Goal: Task Accomplishment & Management: Use online tool/utility

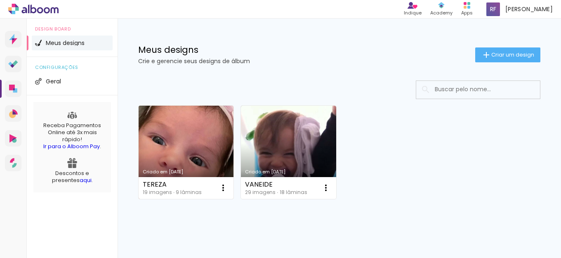
click at [191, 129] on link "Criado em [DATE]" at bounding box center [186, 152] width 95 height 93
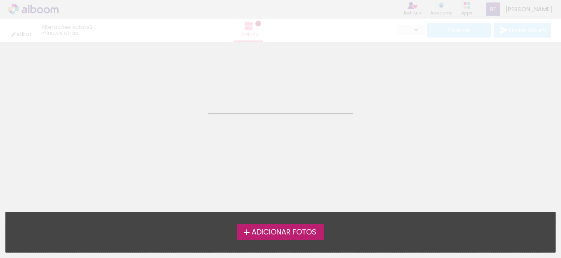
click at [95, 91] on neon-animatable "Confirmar Cancelar" at bounding box center [280, 84] width 561 height 84
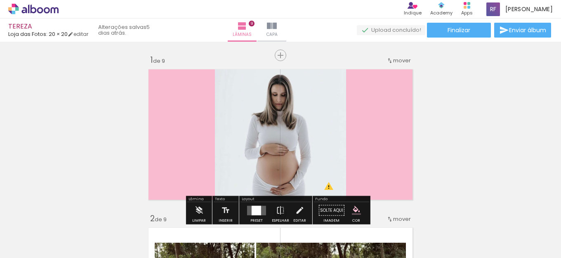
drag, startPoint x: 393, startPoint y: 123, endPoint x: 397, endPoint y: 189, distance: 66.1
click at [100, 219] on div at bounding box center [82, 230] width 35 height 37
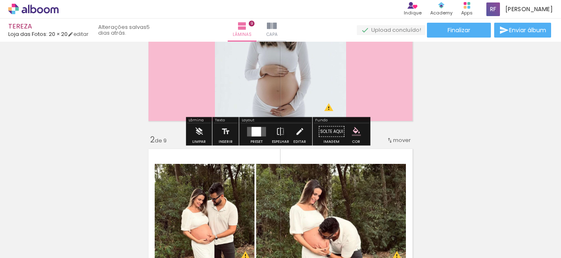
scroll to position [83, 0]
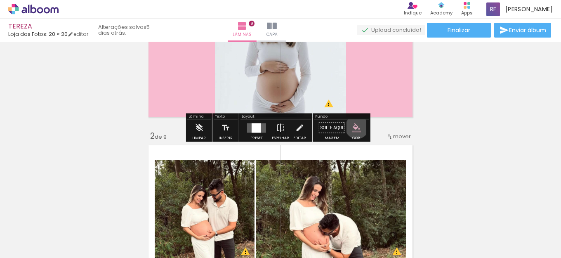
click at [354, 127] on iron-icon "color picker" at bounding box center [356, 127] width 9 height 9
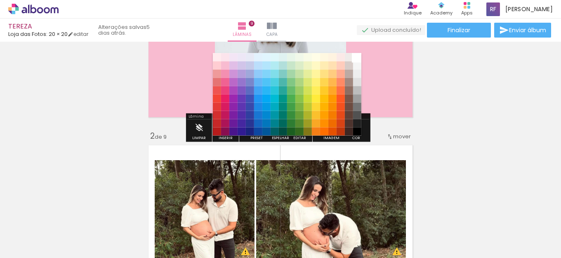
click at [355, 55] on paper-item "#ffffff" at bounding box center [357, 57] width 8 height 8
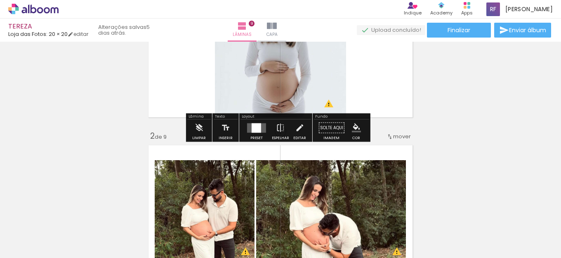
click at [246, 127] on div at bounding box center [257, 128] width 22 height 17
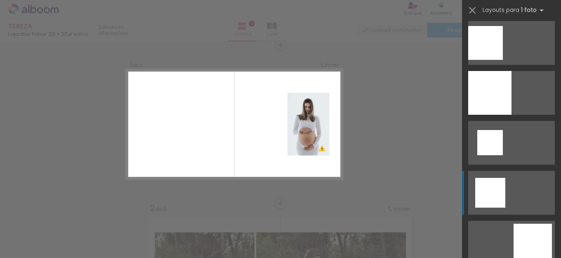
scroll to position [439, 0]
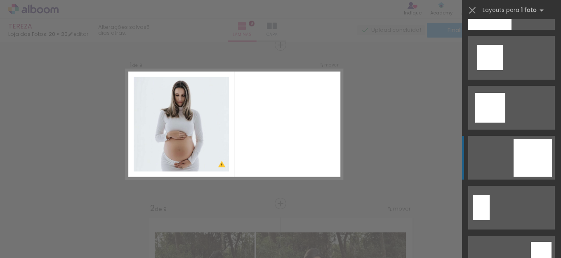
click at [490, 195] on div at bounding box center [481, 207] width 17 height 25
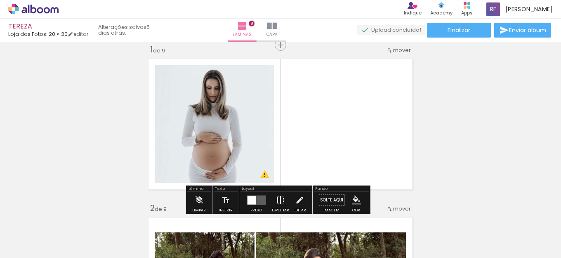
click at [284, 199] on paper-button "Espelhar" at bounding box center [280, 202] width 21 height 21
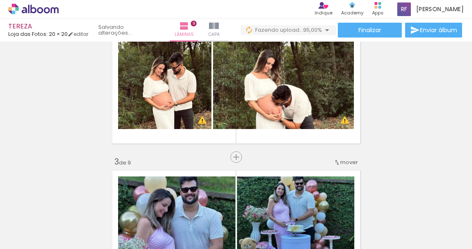
scroll to position [0, 523]
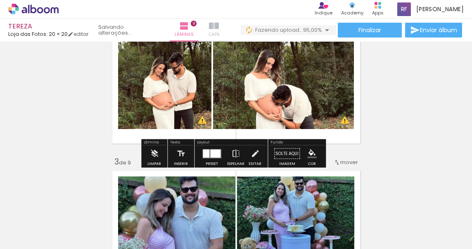
click at [210, 31] on iron-icon at bounding box center [214, 26] width 10 height 10
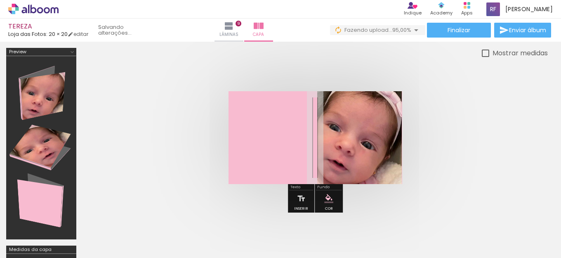
drag, startPoint x: 383, startPoint y: 129, endPoint x: 422, endPoint y: 274, distance: 150.1
type paper-slider "100"
click at [422, 258] on html "link( href="../../bower_components/polymer/polymer.html" rel="import" ) picture…" at bounding box center [280, 129] width 561 height 258
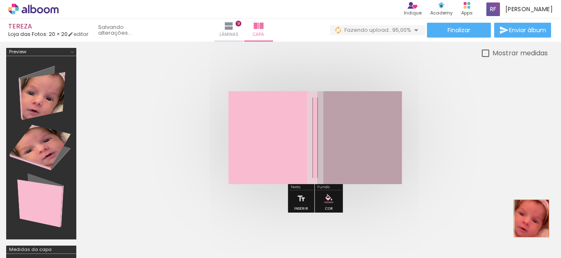
drag, startPoint x: 364, startPoint y: 150, endPoint x: 498, endPoint y: 255, distance: 170.0
click at [501, 258] on html "link( href="../../bower_components/polymer/polymer.html" rel="import" ) picture…" at bounding box center [280, 129] width 561 height 258
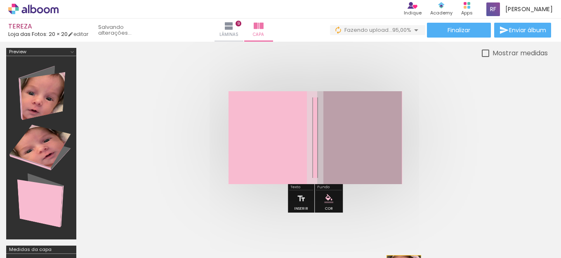
drag, startPoint x: 363, startPoint y: 161, endPoint x: 406, endPoint y: 274, distance: 120.8
click at [406, 258] on html "link( href="../../bower_components/polymer/polymer.html" rel="import" ) picture…" at bounding box center [280, 129] width 561 height 258
drag, startPoint x: 364, startPoint y: 152, endPoint x: 377, endPoint y: 272, distance: 121.2
click at [377, 258] on html "link( href="../../bower_components/polymer/polymer.html" rel="import" ) picture…" at bounding box center [280, 129] width 561 height 258
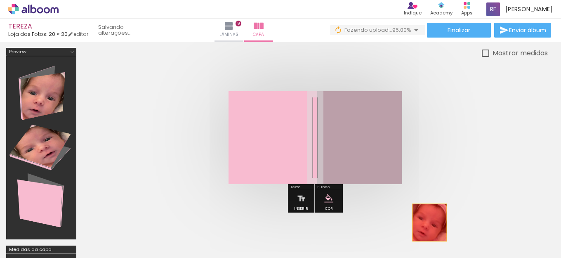
drag, startPoint x: 337, startPoint y: 154, endPoint x: 430, endPoint y: 222, distance: 115.1
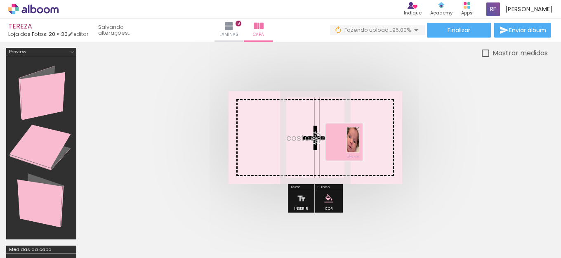
drag, startPoint x: 529, startPoint y: 236, endPoint x: 350, endPoint y: 148, distance: 199.5
click at [350, 148] on quentale-workspace at bounding box center [280, 129] width 561 height 258
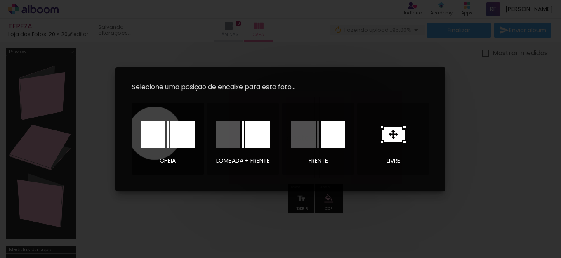
click at [155, 133] on div at bounding box center [153, 134] width 25 height 27
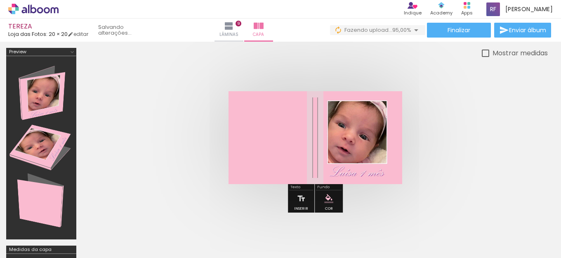
click at [374, 145] on quentale-photo at bounding box center [316, 137] width 174 height 93
click at [247, 23] on iron-icon at bounding box center [242, 26] width 10 height 10
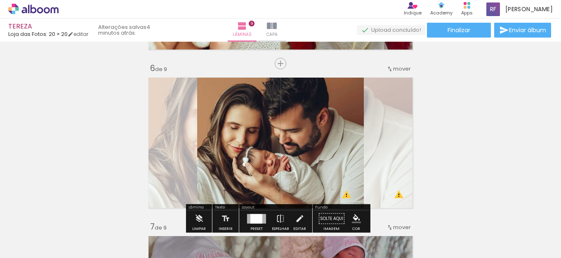
scroll to position [825, 0]
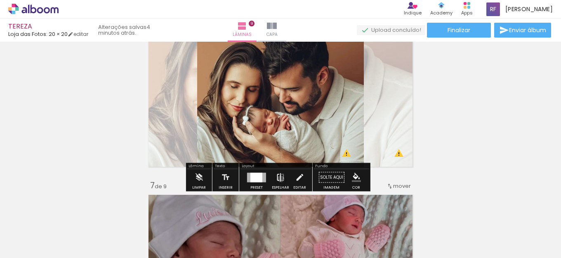
click at [279, 179] on iron-icon at bounding box center [280, 177] width 9 height 17
click at [260, 178] on div at bounding box center [257, 177] width 12 height 9
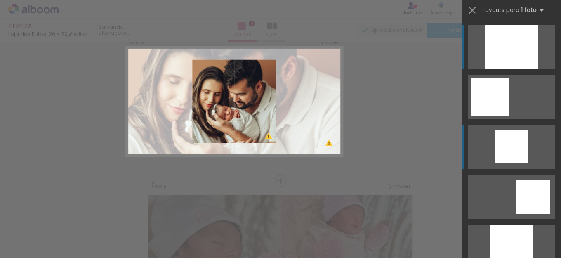
scroll to position [803, 0]
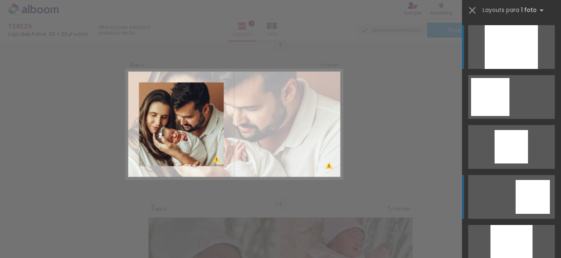
click at [505, 69] on quentale-layouter at bounding box center [511, 47] width 87 height 44
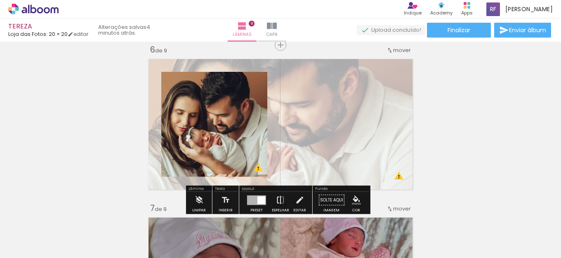
click at [276, 200] on iron-icon at bounding box center [280, 200] width 9 height 17
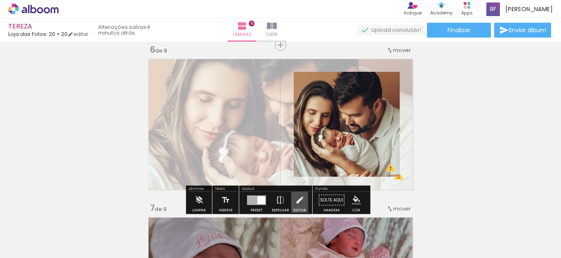
click at [297, 200] on iron-icon at bounding box center [299, 200] width 9 height 17
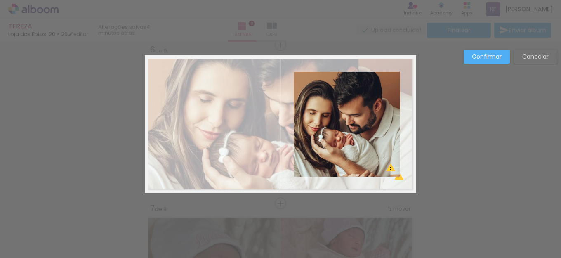
click at [0, 0] on slot "Cancelar" at bounding box center [0, 0] width 0 height 0
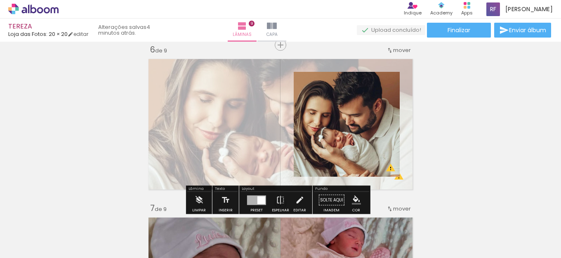
click at [357, 199] on iron-icon "color picker" at bounding box center [356, 200] width 9 height 9
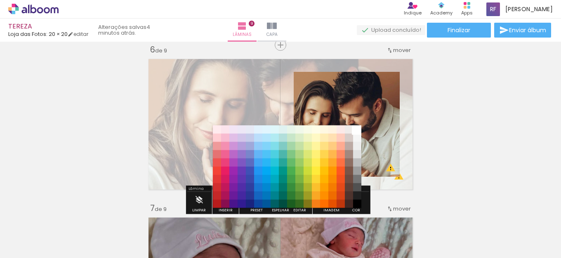
click at [357, 132] on paper-item "#ffffff" at bounding box center [357, 129] width 8 height 8
click at [357, 130] on paper-item "#ffffff" at bounding box center [357, 129] width 8 height 8
click at [357, 140] on paper-item "#f5f5f5" at bounding box center [357, 138] width 8 height 8
click at [357, 131] on div "#ffebee #ffcdd2 #ef9a9a #e57373 #ef5350 #f44336 #e53935 #d32f2f #c62828 #b71c1c…" at bounding box center [287, 171] width 149 height 83
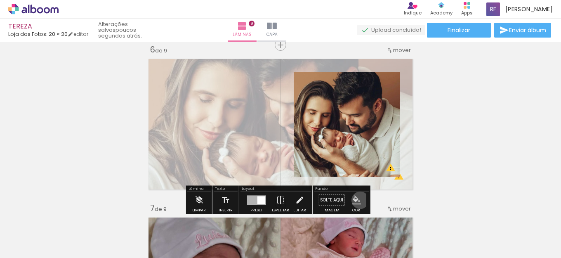
click at [357, 200] on iron-icon "color picker" at bounding box center [356, 200] width 9 height 9
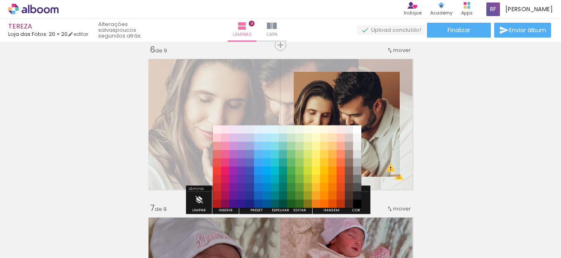
click at [491, 88] on div "Inserir lâmina 1 de 9 Inserir lâmina 2 de 9 Inserir lâmina 3 de 9 Inserir lâmin…" at bounding box center [280, 34] width 561 height 1585
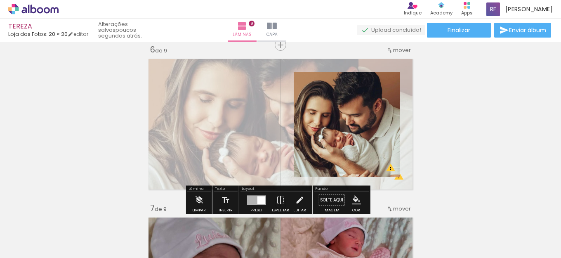
drag, startPoint x: 244, startPoint y: 99, endPoint x: 323, endPoint y: 142, distance: 90.3
click at [323, 142] on quentale-layouter at bounding box center [281, 124] width 272 height 138
click at [167, 85] on quentale-layouter at bounding box center [281, 124] width 272 height 138
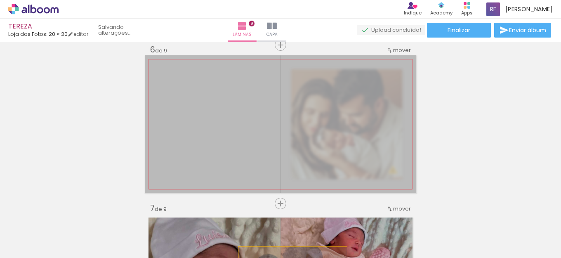
drag, startPoint x: 241, startPoint y: 117, endPoint x: 289, endPoint y: 274, distance: 164.5
click at [289, 258] on html "link( href="../../bower_components/polymer/polymer.html" rel="import" ) picture…" at bounding box center [280, 129] width 561 height 258
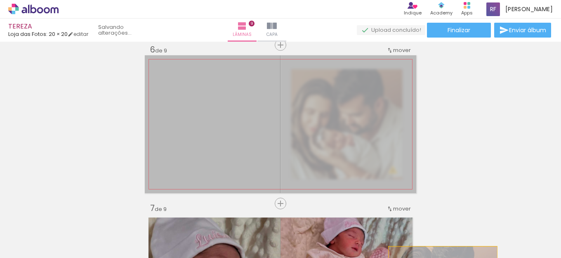
drag, startPoint x: 251, startPoint y: 104, endPoint x: 440, endPoint y: 274, distance: 253.7
click at [440, 258] on html "link( href="../../bower_components/polymer/polymer.html" rel="import" ) picture…" at bounding box center [280, 129] width 561 height 258
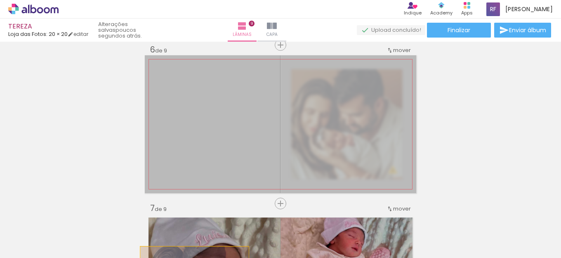
drag, startPoint x: 256, startPoint y: 95, endPoint x: 191, endPoint y: 274, distance: 190.5
click at [191, 258] on html "link( href="../../bower_components/polymer/polymer.html" rel="import" ) picture…" at bounding box center [280, 129] width 561 height 258
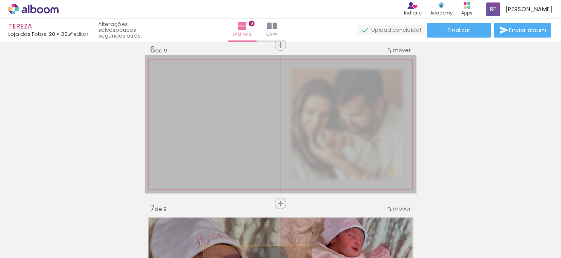
drag, startPoint x: 272, startPoint y: 118, endPoint x: 414, endPoint y: 188, distance: 158.4
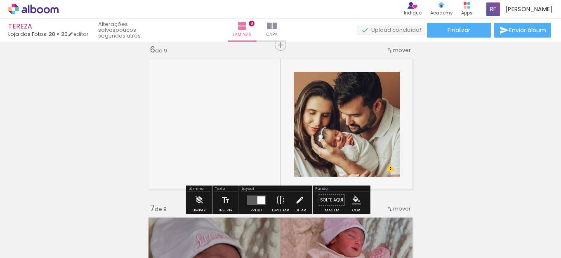
click at [469, 102] on div "Inserir lâmina 1 de 9 Inserir lâmina 2 de 9 Inserir lâmina 3 de 9 Inserir lâmin…" at bounding box center [280, 34] width 561 height 1585
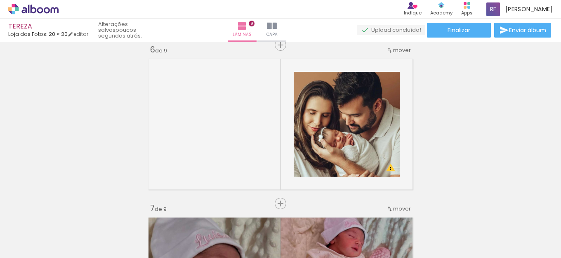
scroll to position [0, 153]
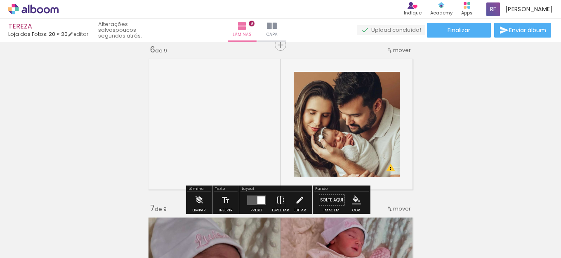
click at [277, 106] on quentale-layouter at bounding box center [281, 124] width 272 height 138
click at [356, 121] on quentale-photo at bounding box center [347, 124] width 106 height 105
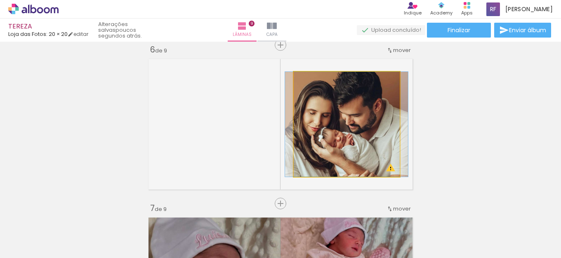
click at [326, 168] on quentale-photo at bounding box center [347, 124] width 106 height 105
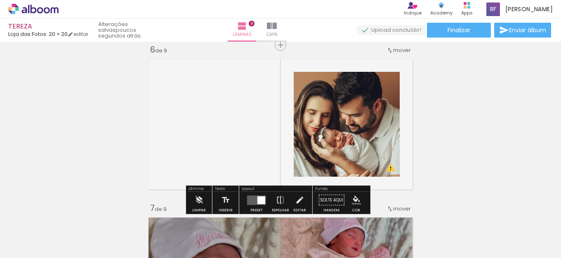
click at [313, 86] on div at bounding box center [313, 80] width 13 height 13
click at [259, 200] on div at bounding box center [262, 200] width 8 height 8
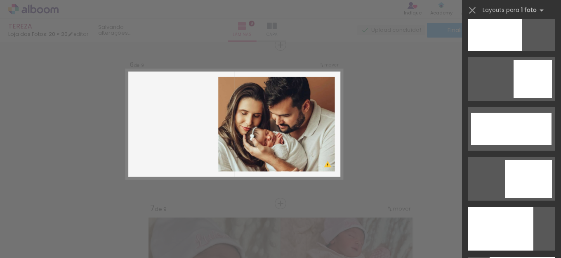
scroll to position [2010, 0]
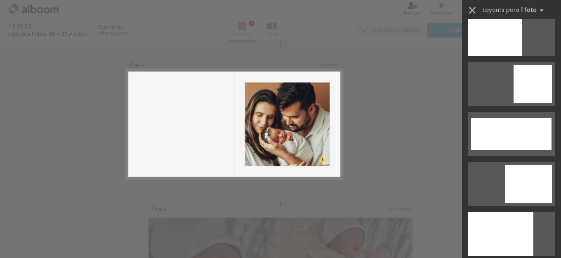
click at [469, 12] on iron-icon at bounding box center [473, 11] width 12 height 12
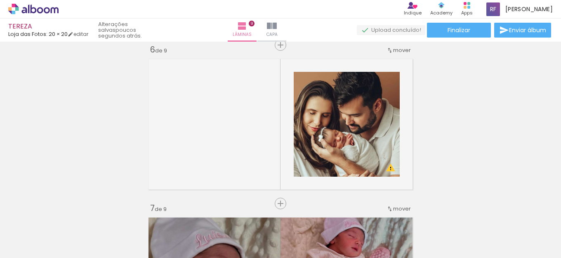
scroll to position [0, 306]
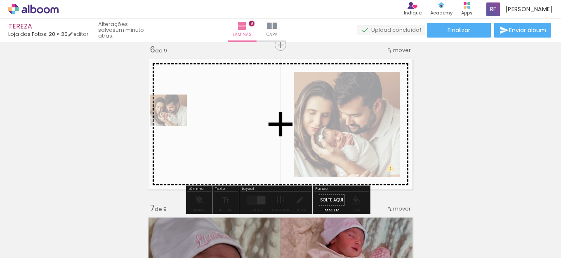
drag, startPoint x: 393, startPoint y: 234, endPoint x: 196, endPoint y: 124, distance: 225.1
click at [196, 124] on quentale-workspace at bounding box center [280, 129] width 561 height 258
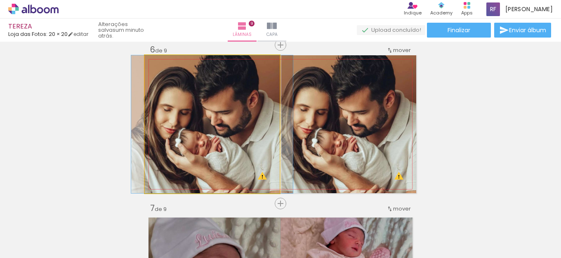
click at [263, 133] on quentale-photo at bounding box center [212, 124] width 135 height 138
click at [243, 149] on quentale-photo at bounding box center [212, 124] width 135 height 138
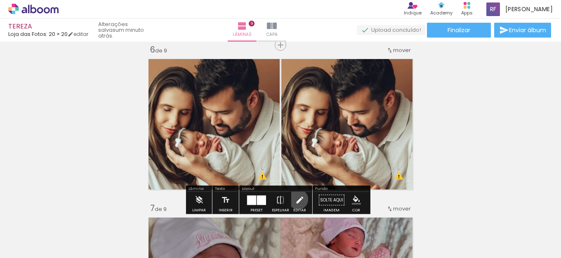
drag, startPoint x: 296, startPoint y: 199, endPoint x: 303, endPoint y: 201, distance: 6.8
click at [297, 199] on iron-icon at bounding box center [299, 200] width 9 height 17
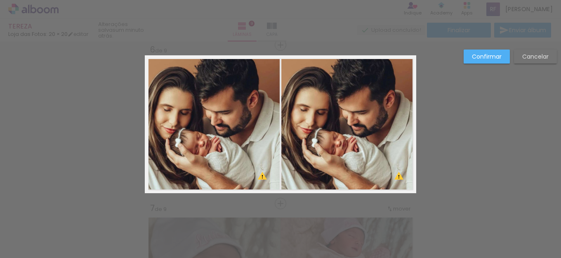
click at [240, 131] on quentale-photo at bounding box center [212, 124] width 135 height 138
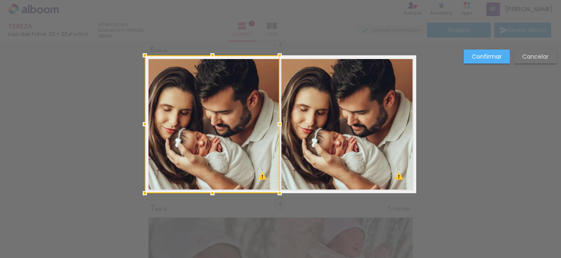
click at [240, 131] on div at bounding box center [212, 124] width 135 height 138
click at [331, 132] on quentale-photo at bounding box center [348, 124] width 135 height 138
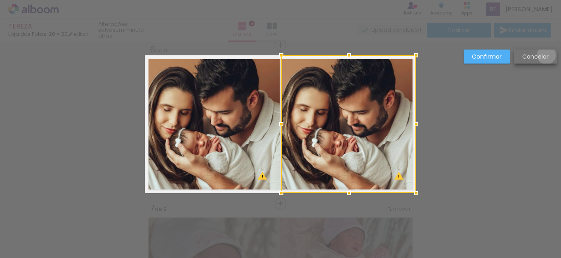
click at [0, 0] on slot "Cancelar" at bounding box center [0, 0] width 0 height 0
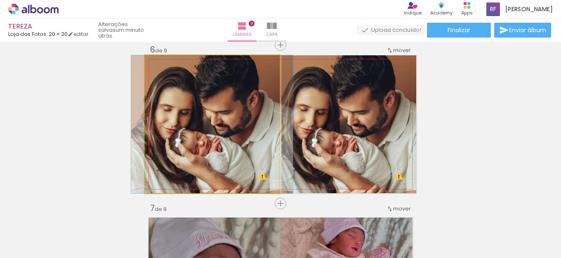
drag, startPoint x: 166, startPoint y: 65, endPoint x: 127, endPoint y: 66, distance: 38.8
type paper-slider "100"
click at [127, 64] on div "Inserir lâmina 1 de 9 Inserir lâmina 2 de 9 Inserir lâmina 3 de 9 Inserir lâmin…" at bounding box center [280, 34] width 561 height 1585
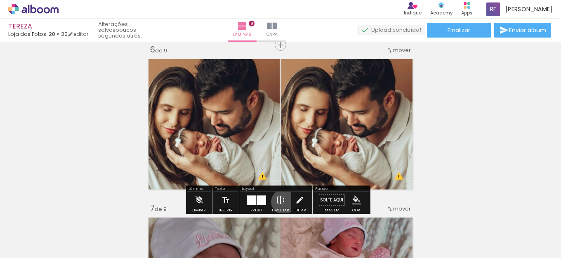
click at [282, 202] on iron-icon at bounding box center [280, 200] width 9 height 17
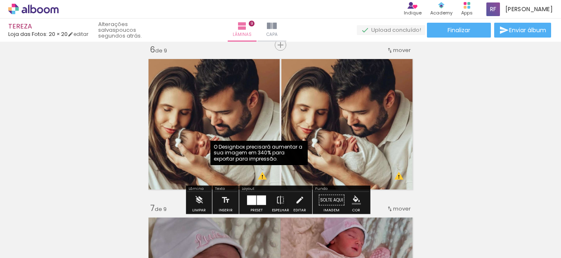
click at [258, 179] on quentale-photo at bounding box center [212, 124] width 135 height 138
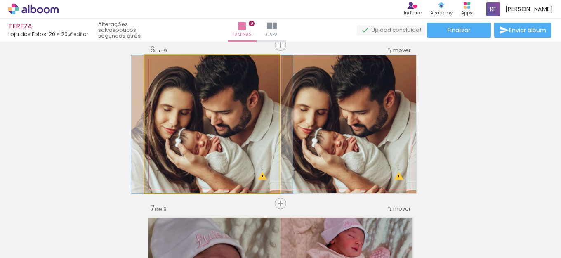
click at [258, 179] on quentale-photo at bounding box center [212, 124] width 135 height 138
drag, startPoint x: 258, startPoint y: 179, endPoint x: 263, endPoint y: 188, distance: 10.5
click at [258, 180] on quentale-photo at bounding box center [212, 124] width 135 height 138
click at [0, 0] on div "Layout" at bounding box center [0, 0] width 0 height 0
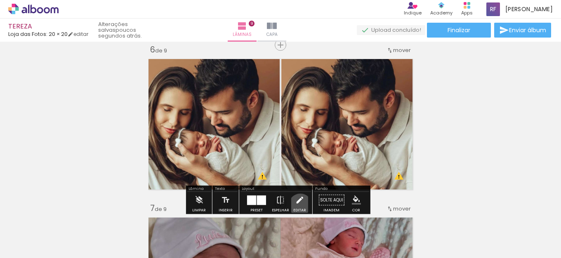
click at [298, 205] on iron-icon at bounding box center [299, 200] width 9 height 17
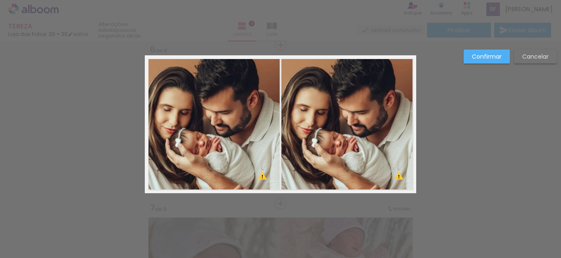
click at [487, 64] on div "Confirmar Cancelar" at bounding box center [508, 60] width 97 height 20
click at [0, 0] on slot "Confirmar" at bounding box center [0, 0] width 0 height 0
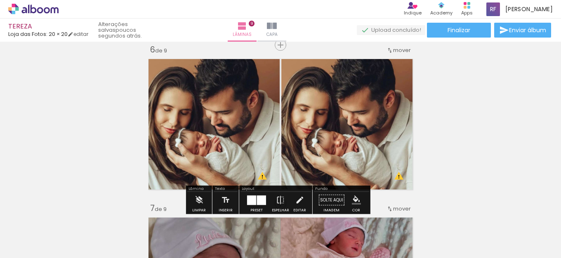
click at [221, 79] on quentale-photo at bounding box center [212, 124] width 135 height 138
click at [297, 203] on iron-icon at bounding box center [299, 200] width 9 height 17
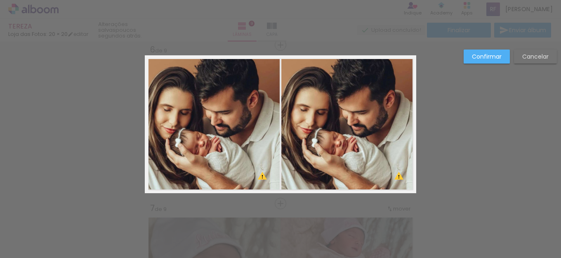
click at [226, 151] on quentale-photo at bounding box center [212, 124] width 135 height 138
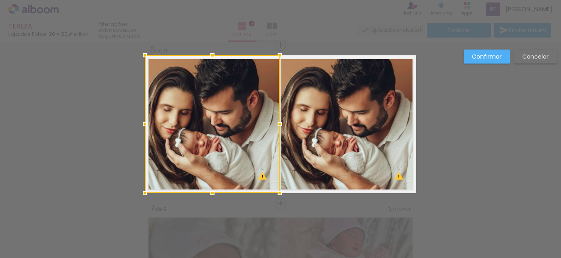
click at [226, 151] on div at bounding box center [212, 124] width 135 height 138
click at [551, 63] on paper-button "Cancelar" at bounding box center [535, 57] width 43 height 14
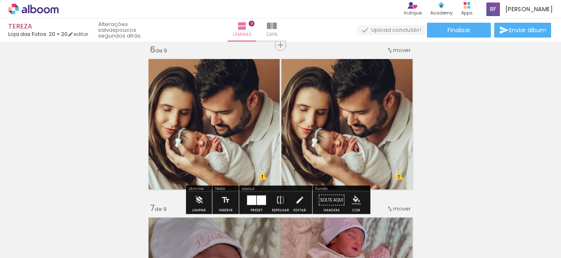
scroll to position [927, 0]
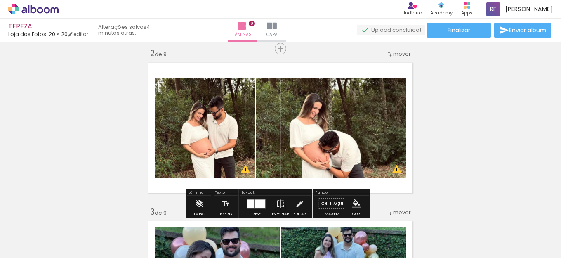
scroll to position [0, 0]
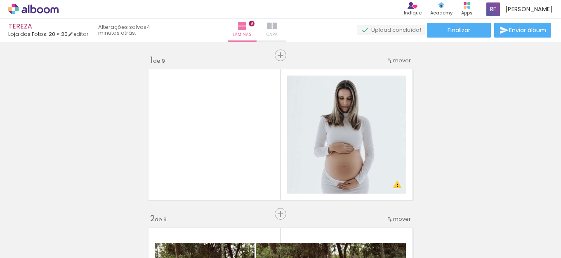
click at [277, 30] on iron-icon at bounding box center [272, 26] width 10 height 10
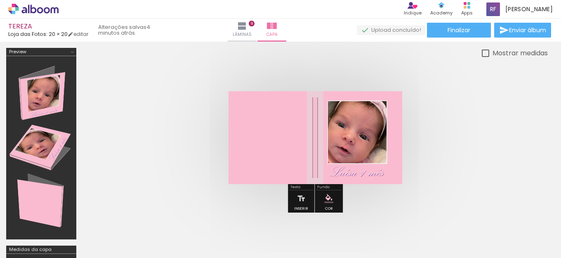
click at [489, 53] on div "Mostrar medidas" at bounding box center [518, 53] width 59 height 10
type paper-checkbox "on"
click at [483, 55] on div at bounding box center [485, 53] width 7 height 7
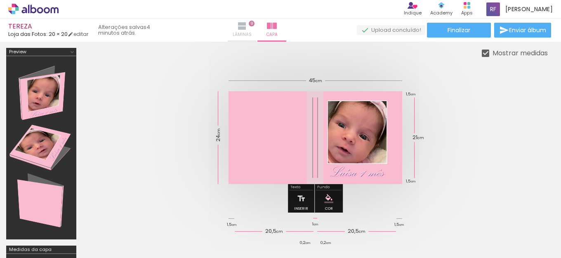
click at [247, 21] on iron-icon at bounding box center [242, 26] width 10 height 10
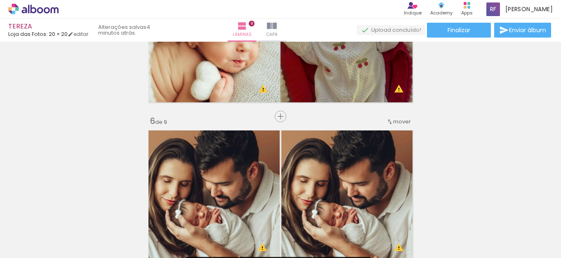
scroll to position [784, 0]
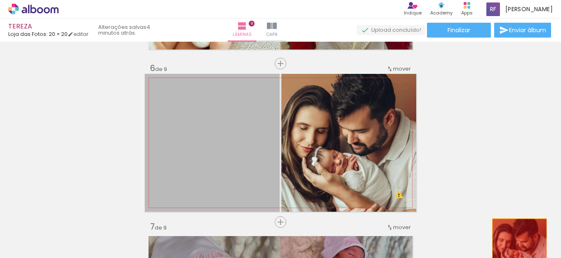
drag, startPoint x: 248, startPoint y: 136, endPoint x: 516, endPoint y: 246, distance: 290.4
click at [516, 246] on quentale-workspace at bounding box center [280, 129] width 561 height 258
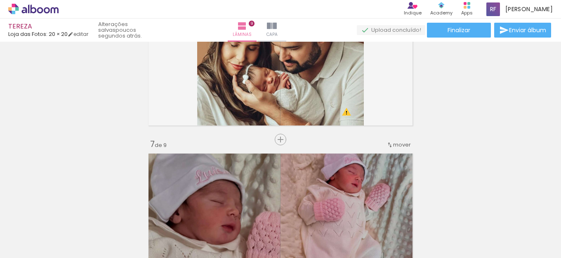
scroll to position [0, 288]
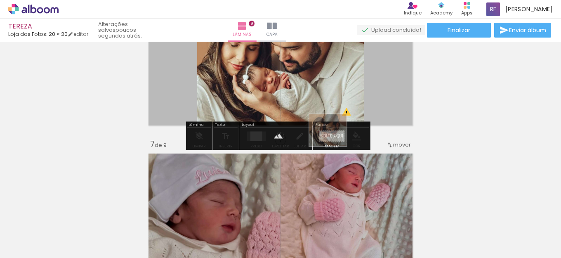
drag, startPoint x: 403, startPoint y: 234, endPoint x: 334, endPoint y: 139, distance: 117.6
click at [334, 139] on quentale-workspace at bounding box center [280, 129] width 561 height 258
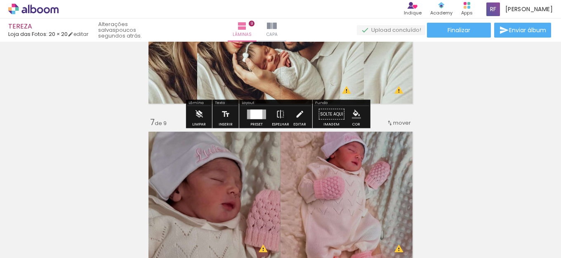
scroll to position [908, 0]
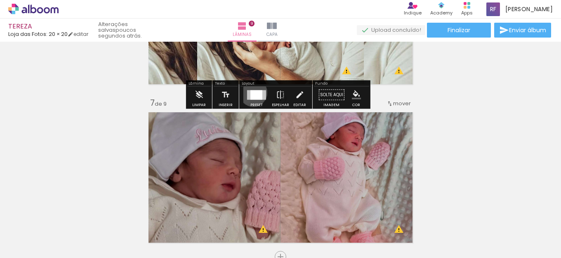
click at [251, 92] on div at bounding box center [257, 94] width 12 height 9
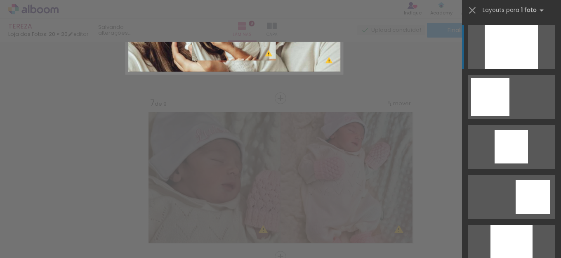
scroll to position [803, 0]
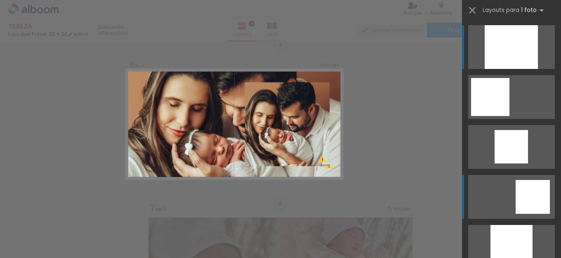
click at [510, 69] on quentale-layouter at bounding box center [511, 47] width 87 height 44
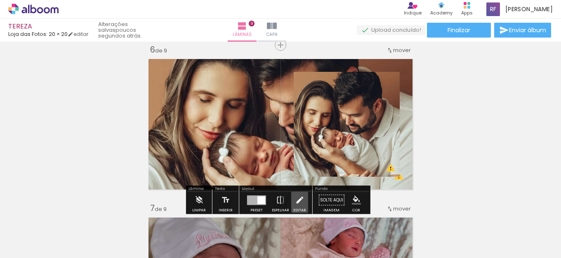
click at [295, 201] on iron-icon at bounding box center [299, 200] width 9 height 17
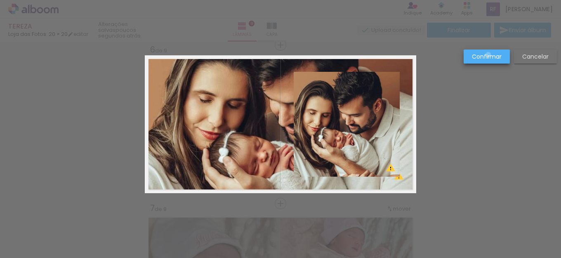
click at [0, 0] on slot "Confirmar" at bounding box center [0, 0] width 0 height 0
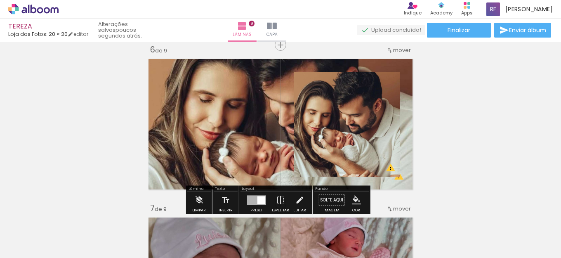
click at [210, 100] on quentale-layouter at bounding box center [281, 124] width 272 height 138
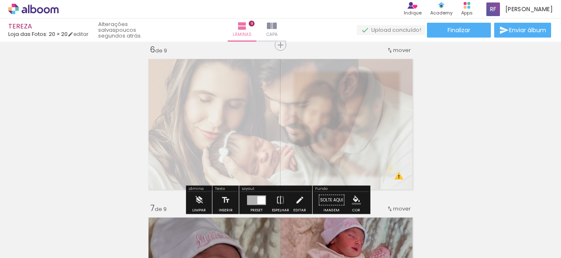
drag, startPoint x: 262, startPoint y: 79, endPoint x: 239, endPoint y: 76, distance: 23.7
type paper-slider "25"
click at [239, 76] on div at bounding box center [242, 76] width 13 height 13
click at [468, 102] on div "Inserir lâmina 1 de 9 Inserir lâmina 2 de 9 Inserir lâmina 3 de 9 Inserir lâmin…" at bounding box center [280, 34] width 561 height 1585
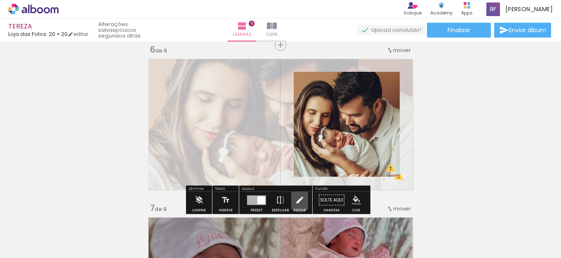
click at [298, 198] on iron-icon at bounding box center [299, 200] width 9 height 17
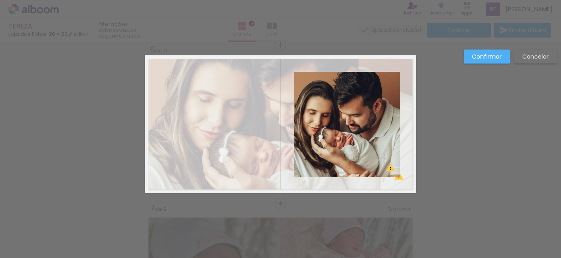
click at [234, 152] on div at bounding box center [212, 124] width 135 height 138
click at [550, 51] on paper-button "Cancelar" at bounding box center [535, 57] width 43 height 14
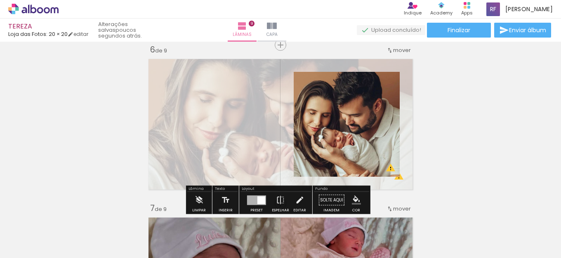
click at [199, 99] on quentale-layouter at bounding box center [281, 124] width 272 height 138
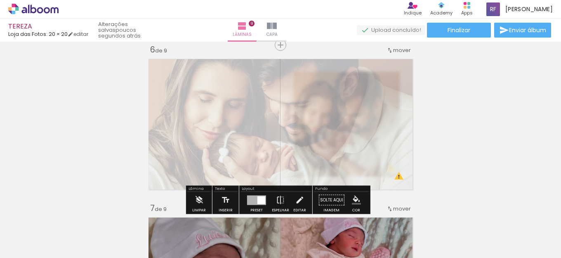
click at [242, 76] on div at bounding box center [242, 76] width 13 height 13
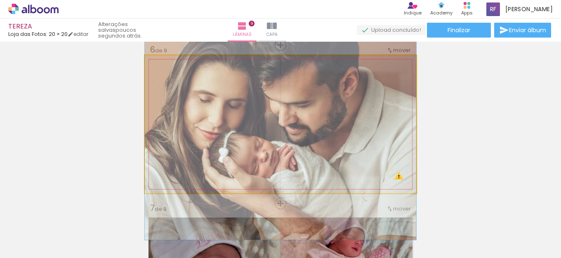
drag, startPoint x: 172, startPoint y: 75, endPoint x: 110, endPoint y: 64, distance: 62.8
type paper-slider "100"
click at [110, 64] on div "Inserir lâmina 1 de 9 Inserir lâmina 2 de 9 Inserir lâmina 3 de 9 Inserir lâmin…" at bounding box center [280, 34] width 561 height 1585
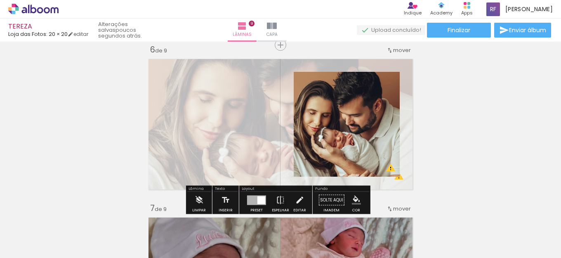
click at [516, 106] on div "Inserir lâmina 1 de 9 Inserir lâmina 2 de 9 Inserir lâmina 3 de 9 Inserir lâmin…" at bounding box center [280, 34] width 561 height 1585
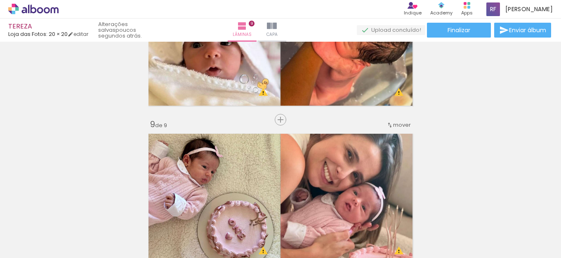
scroll to position [1452, 0]
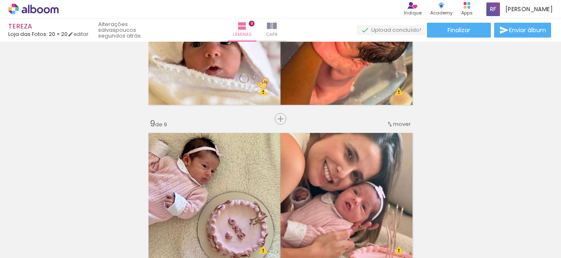
scroll to position [1081, 0]
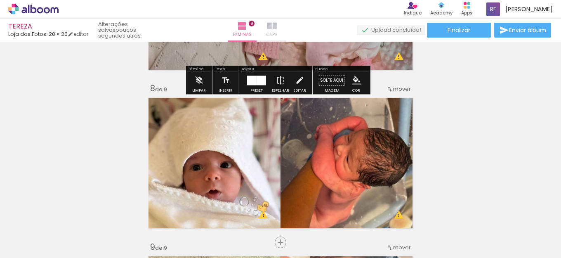
click at [278, 32] on span "Capa" at bounding box center [272, 34] width 11 height 7
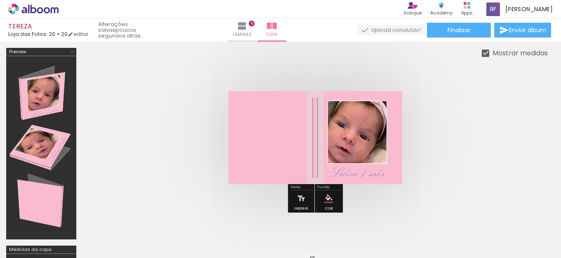
click at [485, 52] on div at bounding box center [485, 53] width 7 height 7
drag, startPoint x: 485, startPoint y: 52, endPoint x: 483, endPoint y: 68, distance: 15.8
click at [483, 68] on quentale-cover-editor at bounding box center [316, 185] width 466 height 274
click at [484, 54] on div at bounding box center [485, 53] width 7 height 7
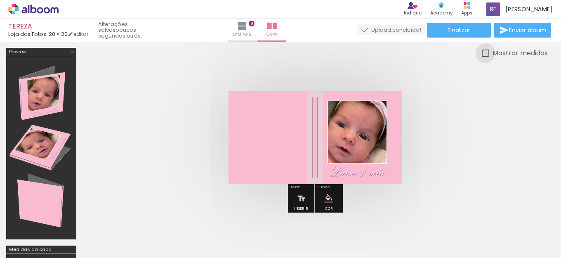
click at [484, 54] on div at bounding box center [485, 53] width 7 height 7
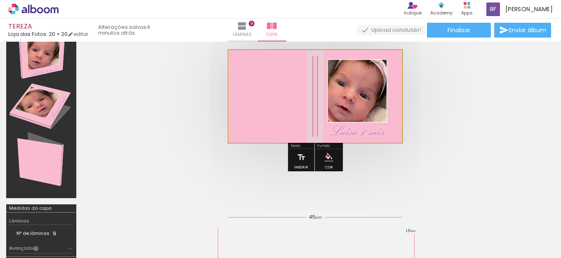
click at [336, 105] on quentale-photo at bounding box center [316, 96] width 174 height 93
drag, startPoint x: 267, startPoint y: 71, endPoint x: 241, endPoint y: 68, distance: 25.4
type paper-slider "100"
click at [241, 68] on quentale-photo at bounding box center [316, 96] width 174 height 93
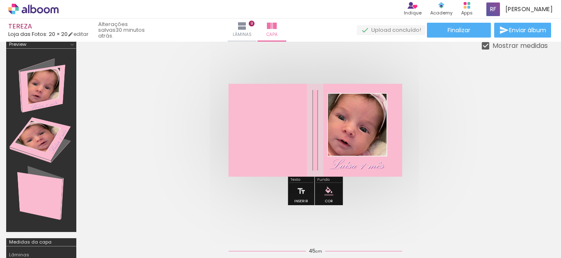
scroll to position [0, 0]
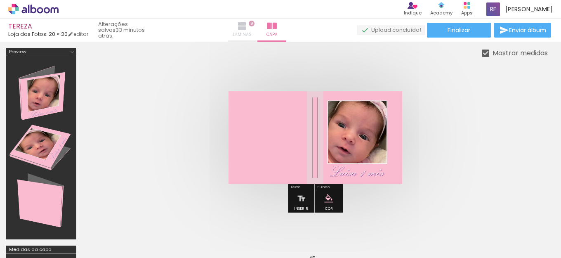
click at [252, 31] on span "Lâminas" at bounding box center [242, 34] width 19 height 7
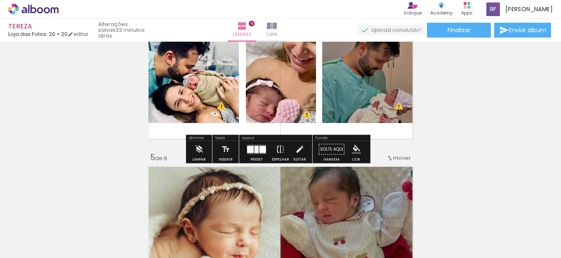
scroll to position [454, 0]
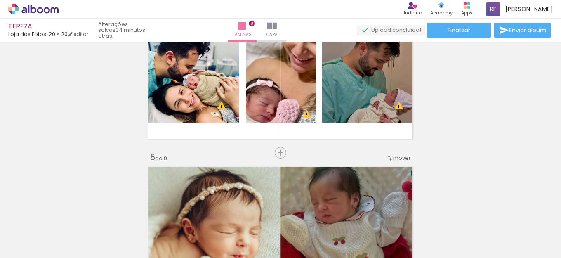
scroll to position [454, 0]
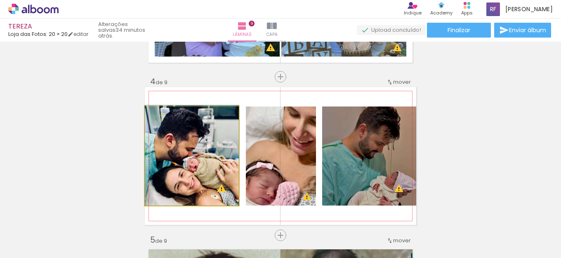
drag, startPoint x: 195, startPoint y: 160, endPoint x: 187, endPoint y: 158, distance: 8.3
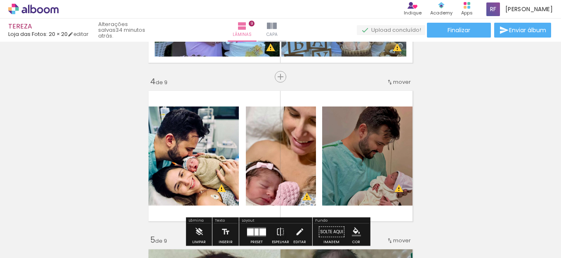
scroll to position [495, 0]
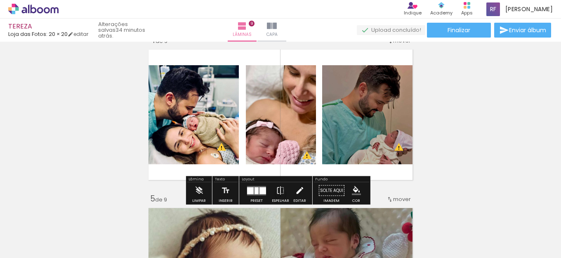
click at [300, 191] on iron-icon at bounding box center [299, 190] width 9 height 17
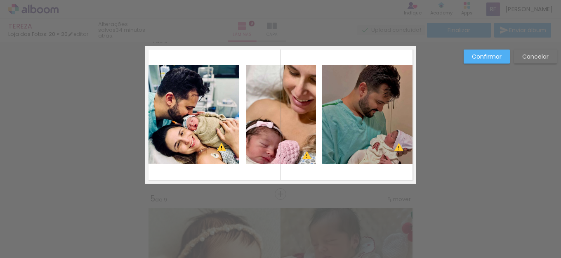
scroll to position [486, 0]
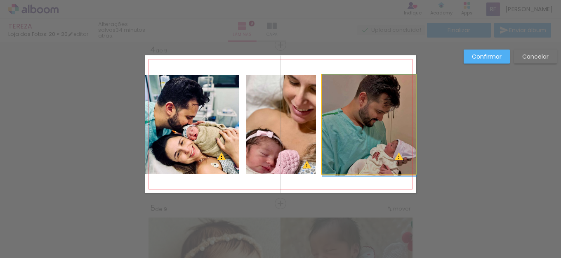
click at [374, 139] on quentale-photo at bounding box center [369, 124] width 94 height 99
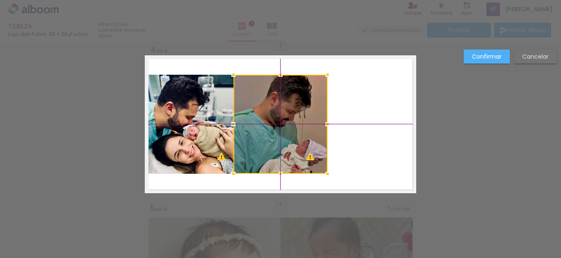
drag, startPoint x: 376, startPoint y: 121, endPoint x: 282, endPoint y: 119, distance: 94.1
click at [282, 119] on div at bounding box center [281, 124] width 94 height 99
click at [363, 109] on quentale-layouter at bounding box center [281, 124] width 272 height 138
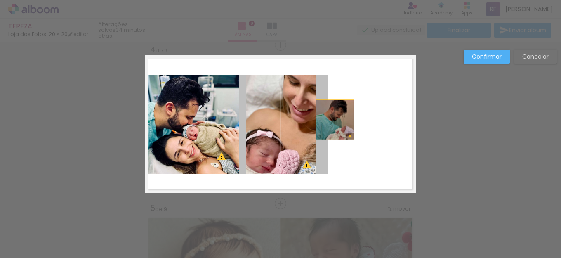
drag, startPoint x: 273, startPoint y: 114, endPoint x: 326, endPoint y: 120, distance: 53.1
click at [326, 120] on quentale-layouter at bounding box center [281, 124] width 272 height 138
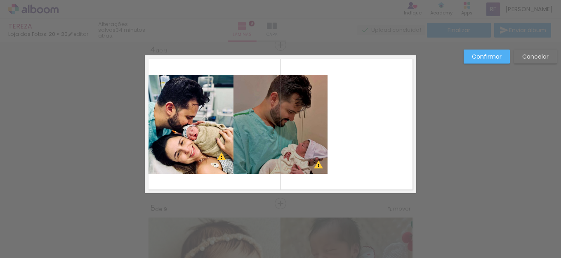
click at [376, 120] on quentale-layouter at bounding box center [281, 124] width 272 height 138
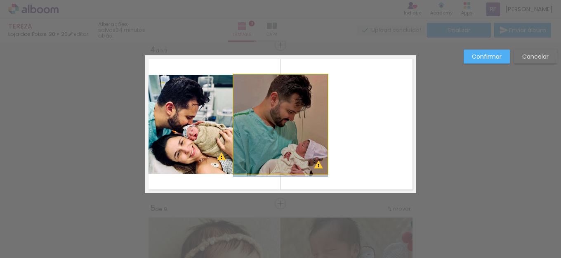
drag, startPoint x: 287, startPoint y: 122, endPoint x: 308, endPoint y: 122, distance: 20.6
click at [381, 118] on quentale-layouter at bounding box center [281, 124] width 272 height 138
click at [281, 116] on quentale-photo at bounding box center [281, 124] width 94 height 99
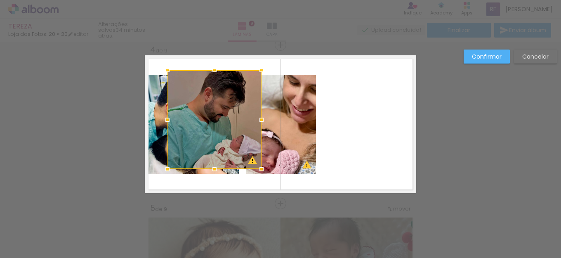
drag, startPoint x: 269, startPoint y: 104, endPoint x: 202, endPoint y: 99, distance: 67.0
click at [202, 99] on div at bounding box center [215, 119] width 94 height 99
click at [281, 117] on quentale-photo at bounding box center [281, 124] width 70 height 99
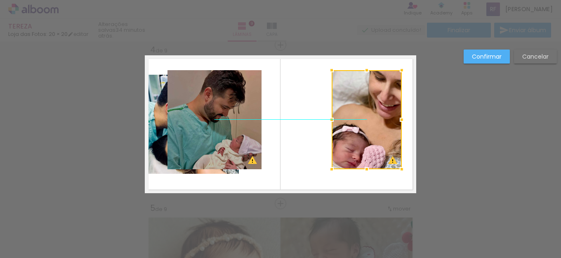
drag, startPoint x: 275, startPoint y: 109, endPoint x: 361, endPoint y: 105, distance: 85.9
click at [361, 105] on div at bounding box center [367, 119] width 70 height 99
click at [198, 122] on quentale-photo at bounding box center [215, 119] width 94 height 99
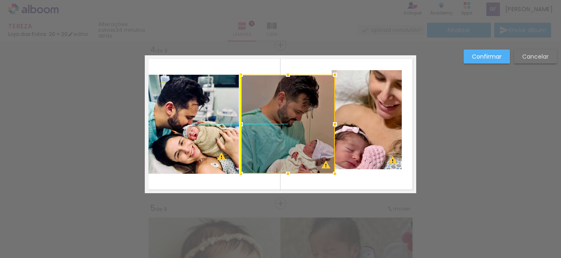
drag, startPoint x: 208, startPoint y: 118, endPoint x: 273, endPoint y: 121, distance: 65.3
click at [273, 121] on div at bounding box center [288, 124] width 94 height 99
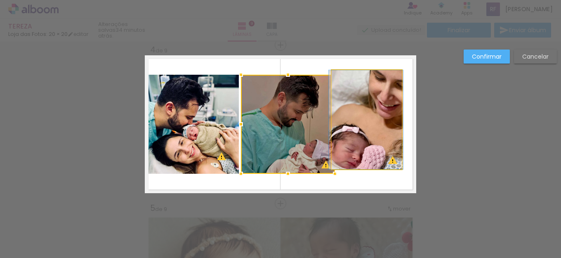
click at [350, 130] on quentale-photo at bounding box center [367, 119] width 70 height 99
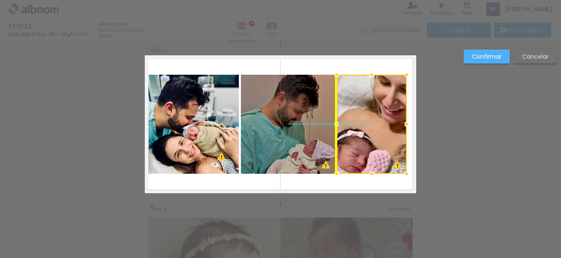
drag, startPoint x: 367, startPoint y: 120, endPoint x: 374, endPoint y: 127, distance: 9.6
click at [374, 127] on div at bounding box center [372, 124] width 70 height 99
click at [299, 184] on quentale-layouter at bounding box center [281, 124] width 272 height 138
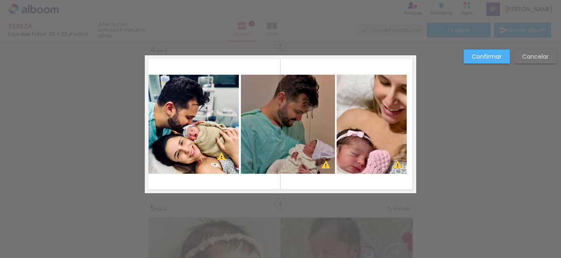
click at [0, 0] on slot "Confirmar" at bounding box center [0, 0] width 0 height 0
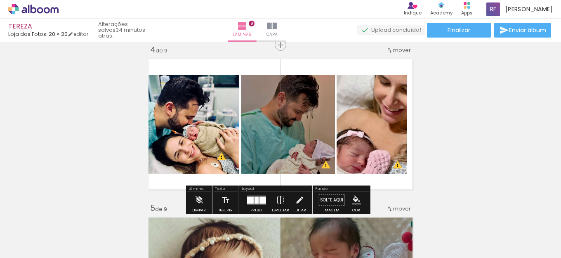
click at [208, 104] on quentale-photo at bounding box center [192, 124] width 94 height 99
click at [257, 203] on quentale-layouter at bounding box center [256, 199] width 19 height 9
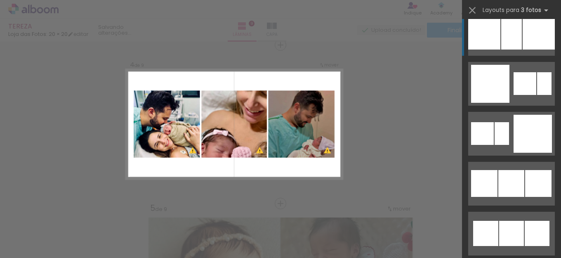
scroll to position [0, 0]
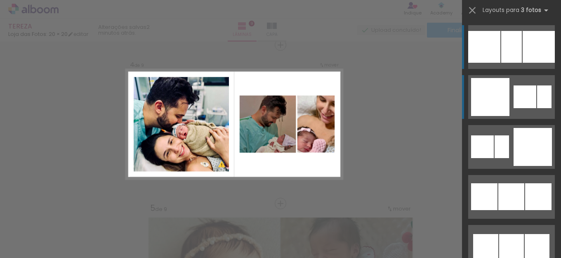
click at [497, 63] on div at bounding box center [484, 47] width 32 height 32
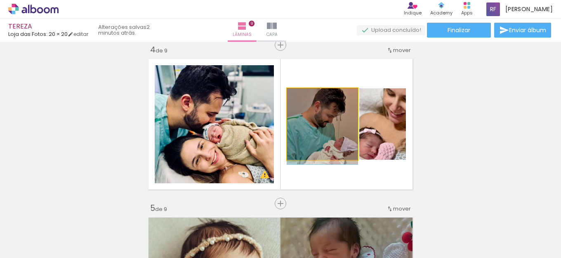
click at [324, 129] on quentale-photo at bounding box center [322, 123] width 71 height 71
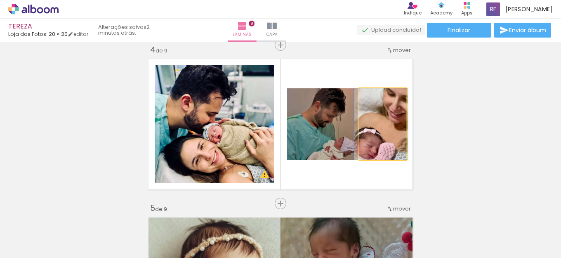
click at [376, 131] on quentale-photo at bounding box center [382, 123] width 47 height 71
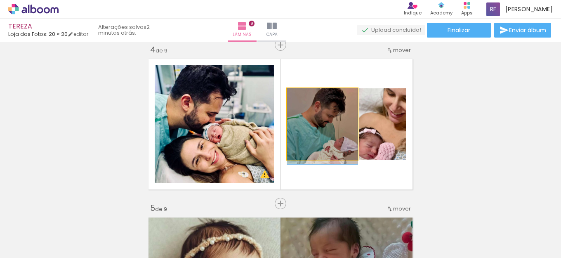
click at [293, 127] on quentale-photo at bounding box center [322, 123] width 71 height 71
click at [315, 141] on quentale-photo at bounding box center [322, 123] width 71 height 71
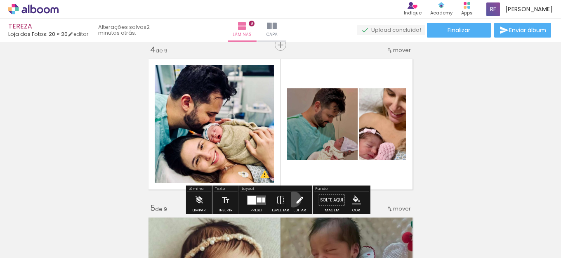
click at [291, 199] on paper-button "Editar" at bounding box center [299, 202] width 17 height 21
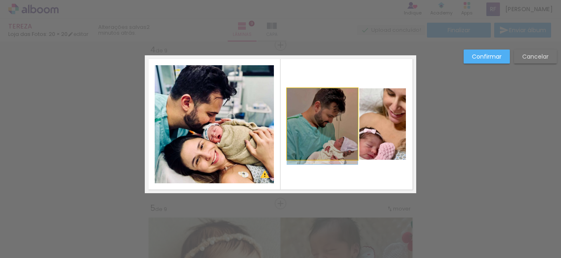
click at [329, 118] on quentale-photo at bounding box center [322, 123] width 71 height 71
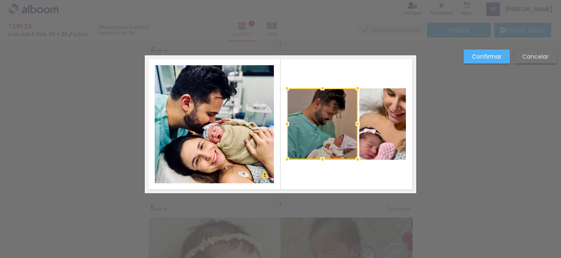
drag, startPoint x: 322, startPoint y: 159, endPoint x: 322, endPoint y: 166, distance: 7.0
click at [322, 166] on div at bounding box center [323, 159] width 17 height 17
click at [319, 151] on quentale-photo at bounding box center [322, 123] width 71 height 71
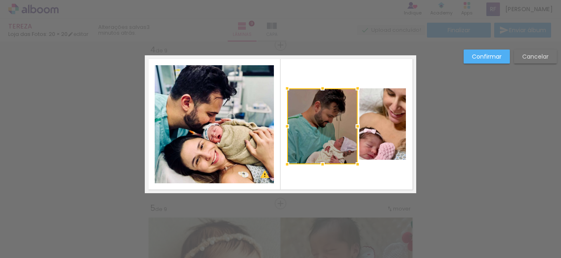
drag, startPoint x: 320, startPoint y: 162, endPoint x: 321, endPoint y: 166, distance: 4.6
click at [321, 166] on div at bounding box center [323, 164] width 17 height 17
click at [319, 108] on quentale-photo at bounding box center [322, 126] width 71 height 76
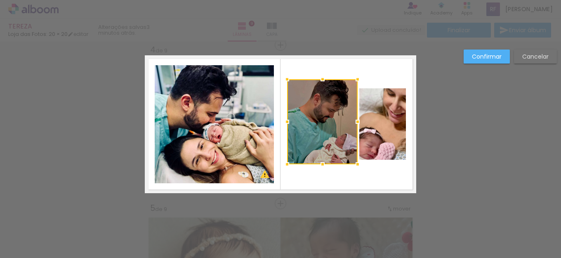
drag, startPoint x: 321, startPoint y: 88, endPoint x: 320, endPoint y: 79, distance: 9.1
click at [320, 79] on div at bounding box center [323, 79] width 17 height 17
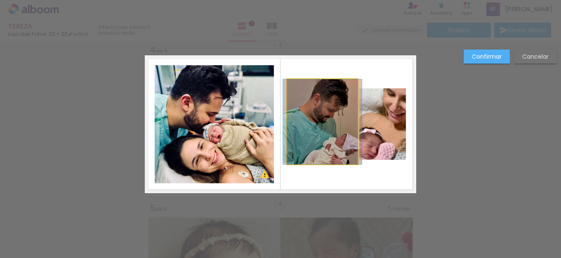
drag, startPoint x: 315, startPoint y: 107, endPoint x: 309, endPoint y: 107, distance: 6.2
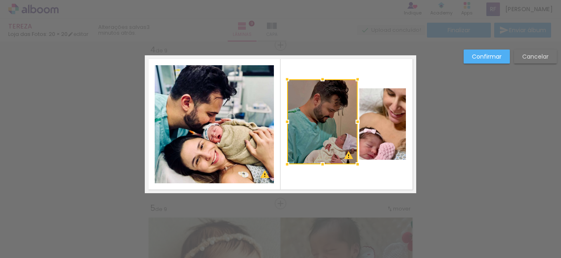
click at [383, 121] on quentale-photo at bounding box center [382, 123] width 47 height 71
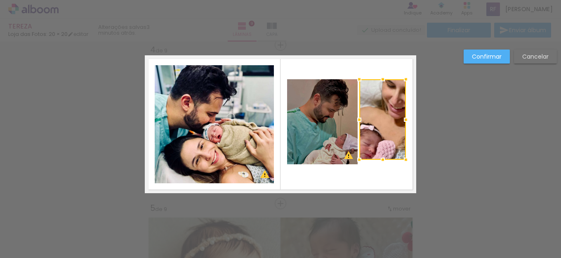
drag, startPoint x: 380, startPoint y: 90, endPoint x: 382, endPoint y: 80, distance: 9.3
click at [382, 80] on div at bounding box center [383, 79] width 17 height 17
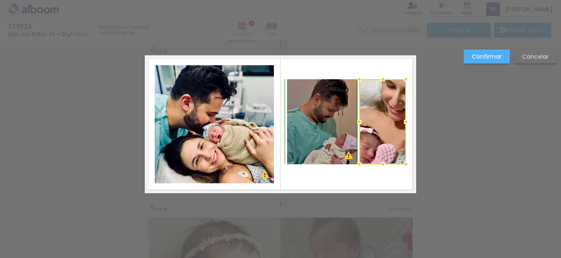
drag, startPoint x: 378, startPoint y: 159, endPoint x: 379, endPoint y: 168, distance: 8.3
click at [379, 168] on div at bounding box center [383, 164] width 17 height 17
click at [395, 121] on quentale-photo at bounding box center [382, 121] width 47 height 85
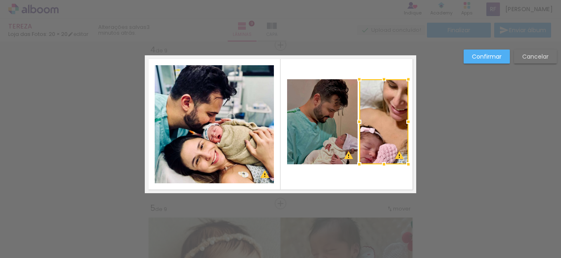
click at [405, 123] on div at bounding box center [408, 122] width 17 height 17
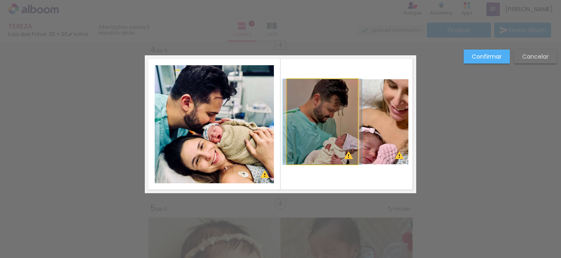
click at [330, 149] on quentale-photo at bounding box center [322, 121] width 71 height 85
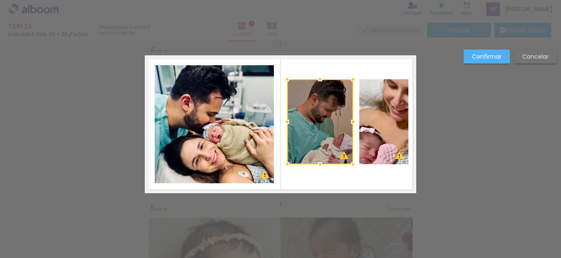
drag, startPoint x: 354, startPoint y: 121, endPoint x: 349, endPoint y: 123, distance: 4.8
click at [349, 123] on div at bounding box center [353, 122] width 17 height 17
click at [379, 115] on quentale-photo at bounding box center [383, 121] width 49 height 85
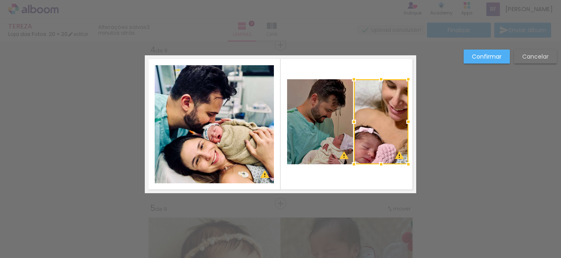
drag, startPoint x: 355, startPoint y: 122, endPoint x: 350, endPoint y: 123, distance: 5.5
click at [350, 123] on div at bounding box center [354, 122] width 17 height 17
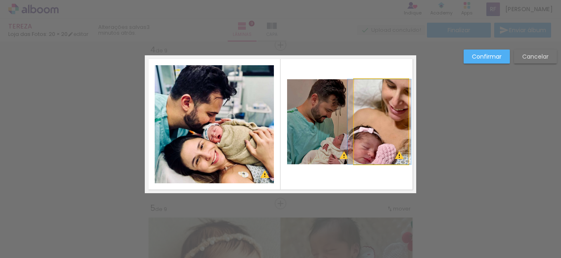
click at [393, 142] on quentale-photo at bounding box center [381, 121] width 54 height 85
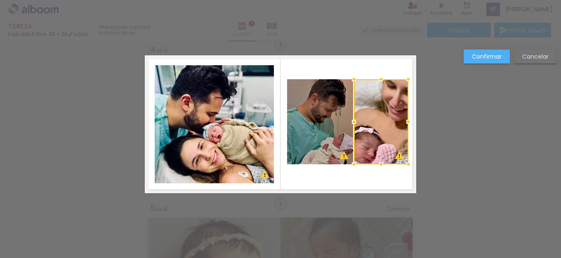
click at [375, 183] on quentale-layouter at bounding box center [281, 124] width 272 height 138
click at [305, 129] on quentale-photo at bounding box center [320, 121] width 66 height 85
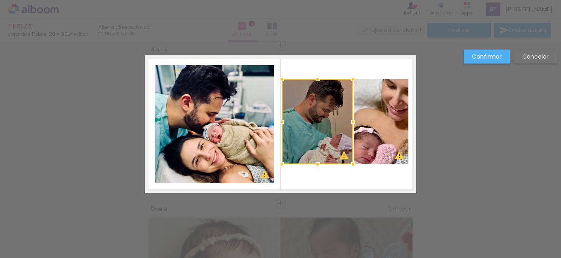
drag, startPoint x: 284, startPoint y: 122, endPoint x: 279, endPoint y: 123, distance: 5.5
click at [279, 123] on div at bounding box center [282, 122] width 17 height 17
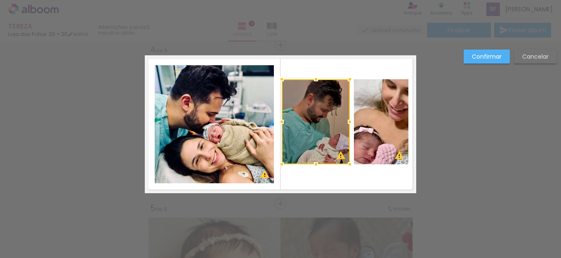
click at [349, 123] on div at bounding box center [350, 122] width 17 height 17
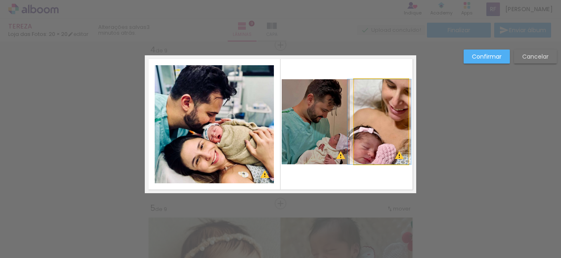
click at [357, 124] on quentale-photo at bounding box center [381, 121] width 54 height 85
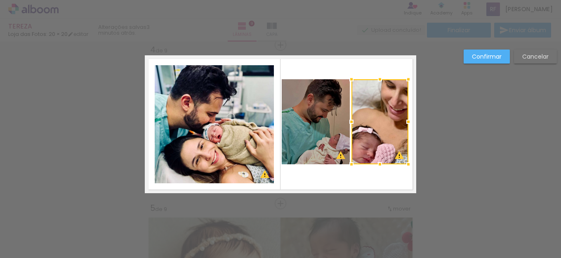
click at [352, 121] on div at bounding box center [351, 122] width 17 height 17
click at [343, 125] on div at bounding box center [351, 122] width 17 height 17
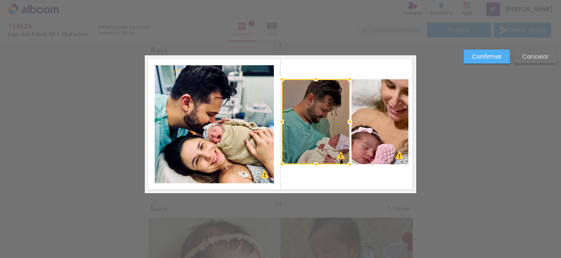
click at [312, 120] on div at bounding box center [316, 121] width 68 height 85
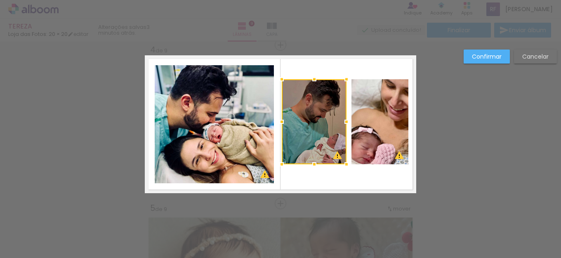
click at [341, 123] on div at bounding box center [346, 122] width 17 height 17
click at [333, 127] on div at bounding box center [314, 121] width 65 height 85
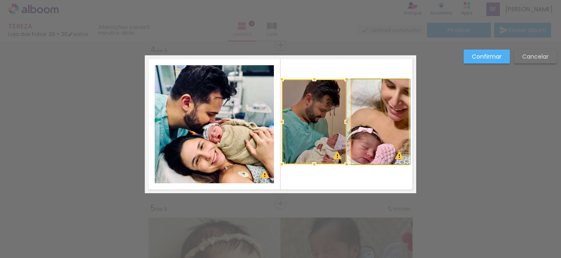
click at [378, 131] on quentale-photo at bounding box center [380, 121] width 57 height 85
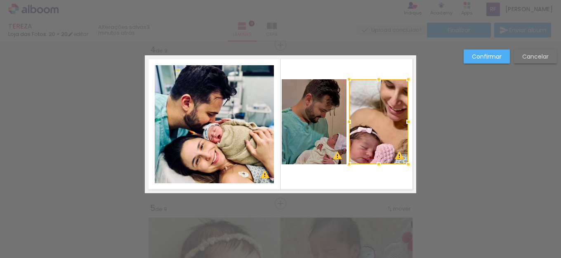
click at [348, 122] on div at bounding box center [349, 122] width 17 height 17
click at [289, 135] on quentale-photo at bounding box center [314, 121] width 65 height 85
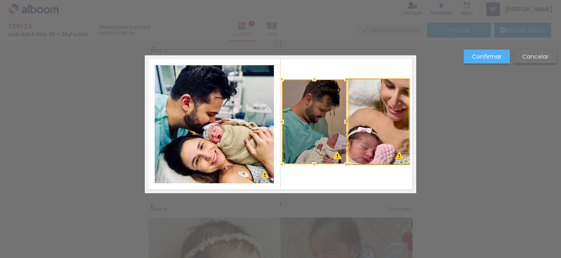
click at [381, 119] on quentale-photo at bounding box center [378, 121] width 59 height 85
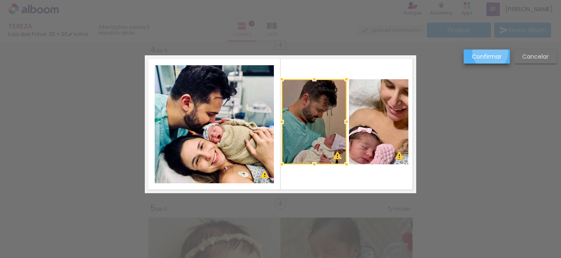
click at [0, 0] on slot "Confirmar" at bounding box center [0, 0] width 0 height 0
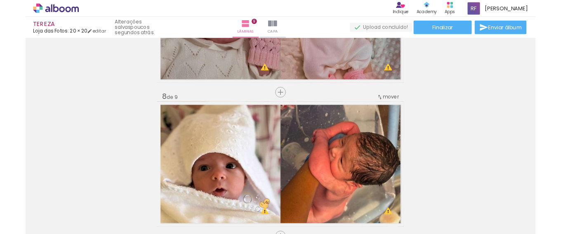
scroll to position [1114, 0]
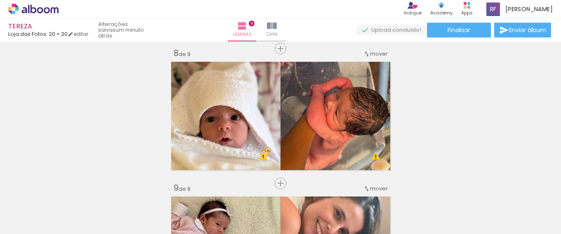
scroll to position [949, 0]
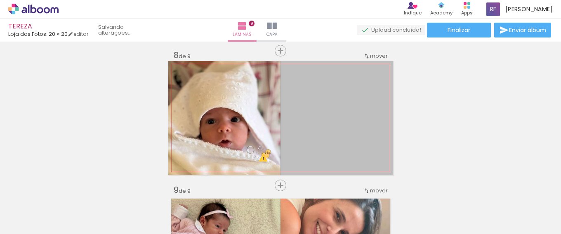
drag, startPoint x: 324, startPoint y: 110, endPoint x: 390, endPoint y: 258, distance: 161.7
click at [390, 234] on html "link( href="../../bower_components/polymer/polymer.html" rel="import" ) picture…" at bounding box center [280, 117] width 561 height 234
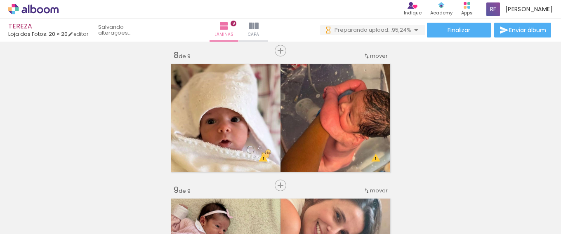
scroll to position [0, 480]
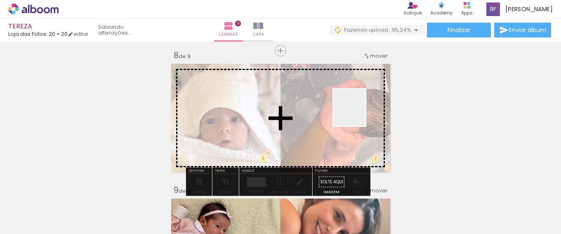
drag, startPoint x: 532, startPoint y: 210, endPoint x: 358, endPoint y: 114, distance: 198.4
click at [358, 114] on quentale-workspace at bounding box center [280, 117] width 561 height 234
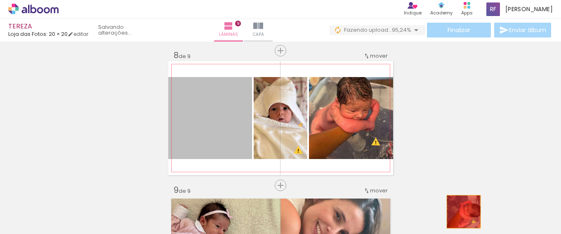
drag, startPoint x: 188, startPoint y: 121, endPoint x: 460, endPoint y: 212, distance: 287.0
click at [460, 212] on quentale-workspace at bounding box center [280, 117] width 561 height 234
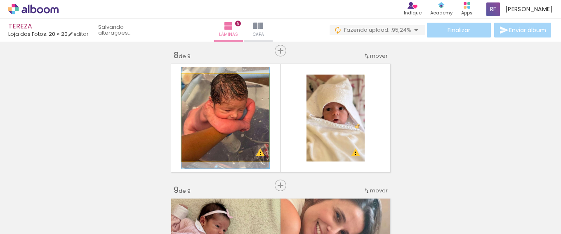
click at [235, 144] on quentale-photo at bounding box center [226, 117] width 88 height 87
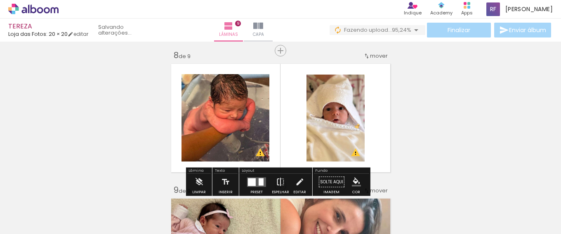
click at [277, 179] on iron-icon at bounding box center [280, 182] width 9 height 17
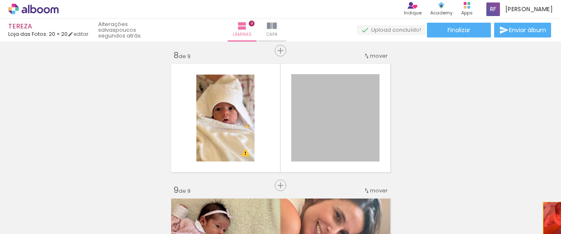
drag, startPoint x: 309, startPoint y: 118, endPoint x: 368, endPoint y: 117, distance: 59.0
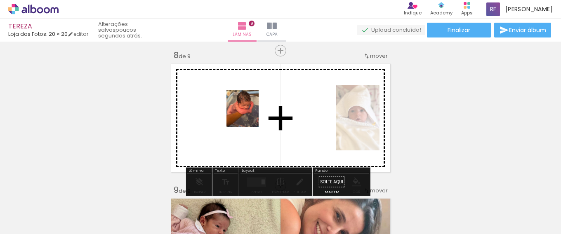
drag, startPoint x: 534, startPoint y: 209, endPoint x: 251, endPoint y: 115, distance: 297.7
click at [251, 115] on quentale-workspace at bounding box center [280, 117] width 561 height 234
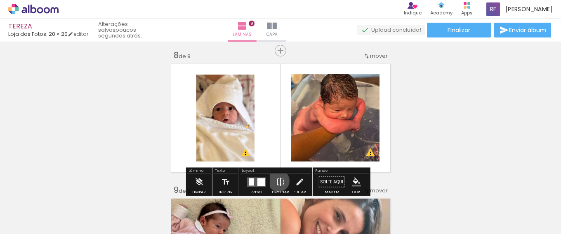
click at [277, 181] on iron-icon at bounding box center [280, 182] width 9 height 17
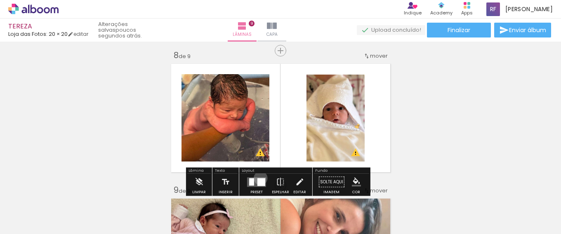
click at [259, 178] on div at bounding box center [262, 182] width 8 height 8
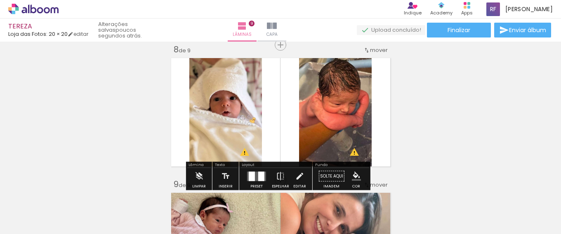
scroll to position [0, 480]
click at [280, 173] on iron-icon at bounding box center [280, 176] width 9 height 17
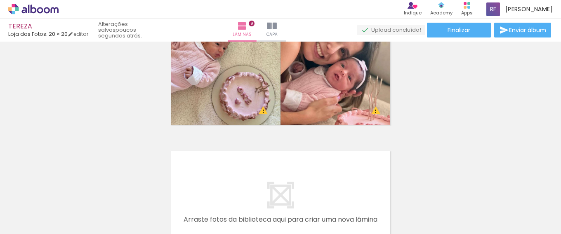
scroll to position [1128, 0]
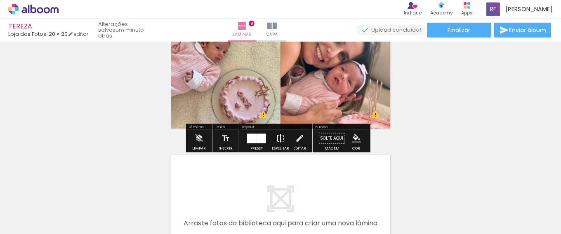
click at [279, 143] on iron-icon at bounding box center [280, 138] width 9 height 17
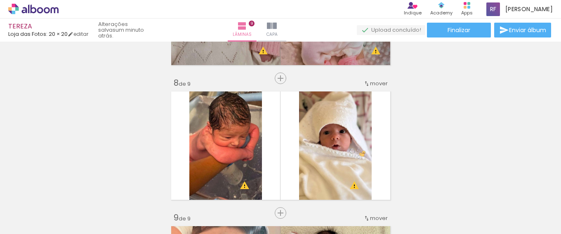
scroll to position [963, 0]
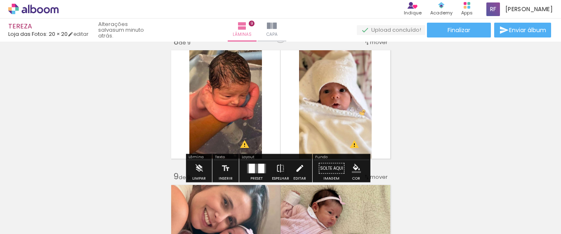
click at [300, 173] on iron-icon at bounding box center [299, 169] width 9 height 17
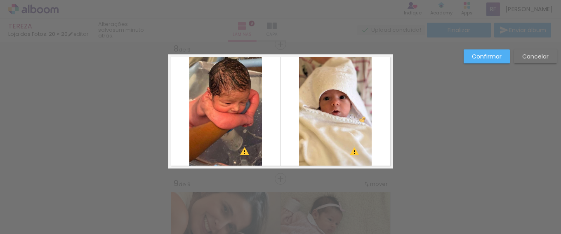
scroll to position [955, 0]
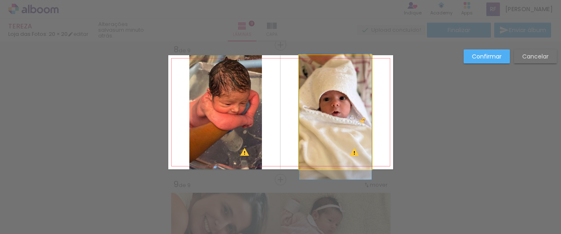
click at [336, 155] on quentale-photo at bounding box center [335, 112] width 73 height 114
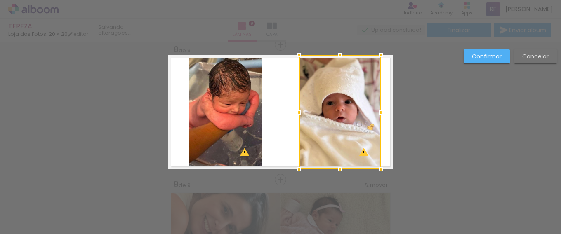
drag, startPoint x: 370, startPoint y: 114, endPoint x: 380, endPoint y: 116, distance: 10.0
click at [380, 116] on div at bounding box center [381, 112] width 17 height 17
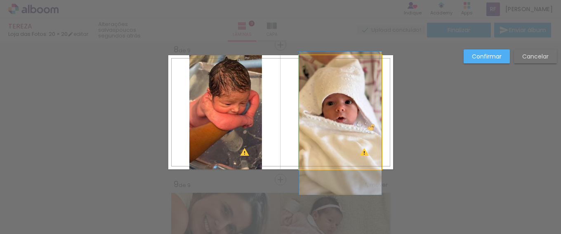
click at [340, 105] on quentale-photo at bounding box center [340, 112] width 83 height 114
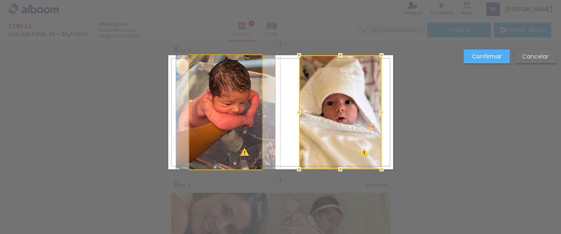
click at [244, 132] on quentale-photo at bounding box center [225, 112] width 73 height 114
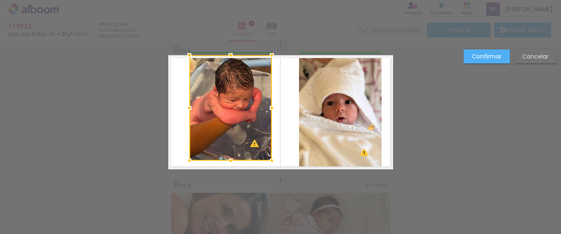
drag, startPoint x: 256, startPoint y: 170, endPoint x: 270, endPoint y: 162, distance: 15.8
click at [270, 162] on div at bounding box center [272, 161] width 17 height 17
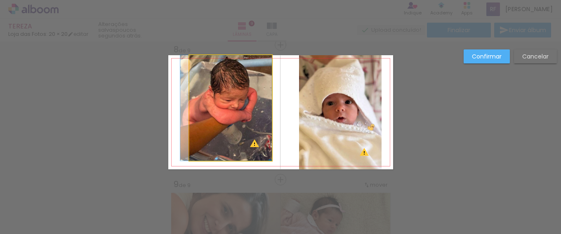
drag, startPoint x: 220, startPoint y: 97, endPoint x: 214, endPoint y: 104, distance: 9.1
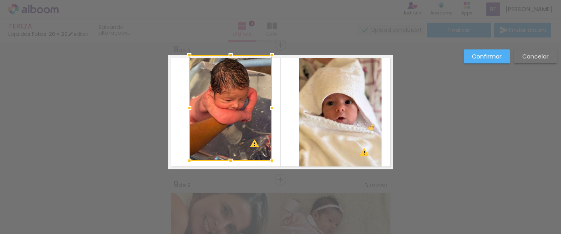
click at [228, 82] on div at bounding box center [230, 108] width 83 height 106
drag, startPoint x: 536, startPoint y: 57, endPoint x: 264, endPoint y: 77, distance: 273.1
click at [0, 0] on slot "Cancelar" at bounding box center [0, 0] width 0 height 0
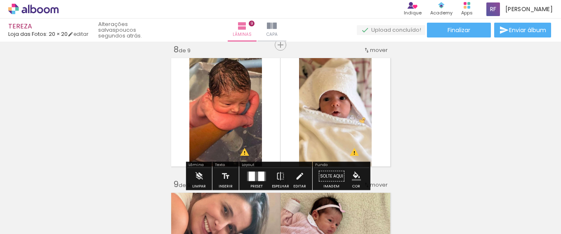
click at [252, 180] on div at bounding box center [252, 176] width 6 height 9
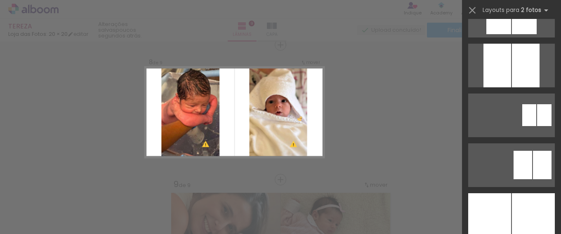
scroll to position [739, 0]
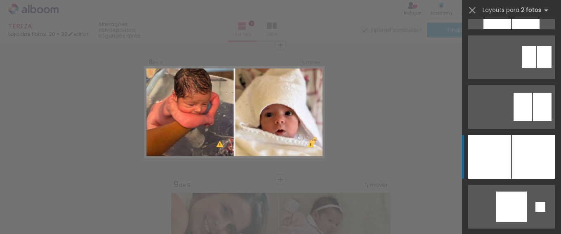
click at [536, 29] on div at bounding box center [526, 8] width 28 height 44
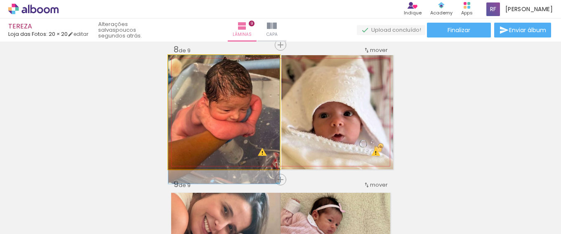
drag, startPoint x: 242, startPoint y: 111, endPoint x: 242, endPoint y: 123, distance: 11.6
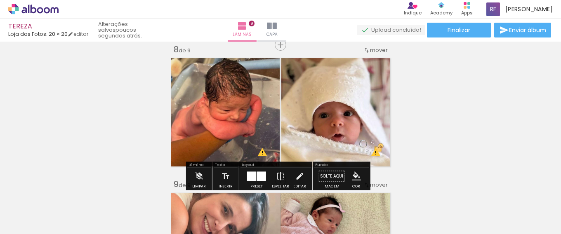
click at [257, 177] on div at bounding box center [261, 176] width 9 height 9
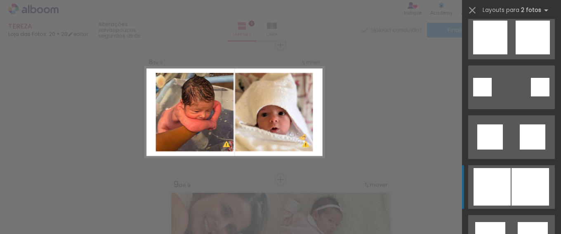
scroll to position [973, 0]
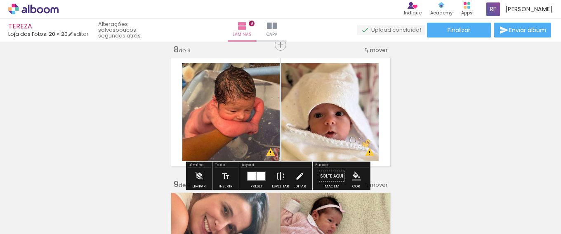
click at [249, 178] on div at bounding box center [252, 176] width 8 height 8
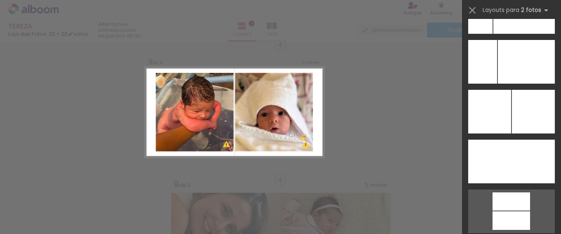
scroll to position [3761, 0]
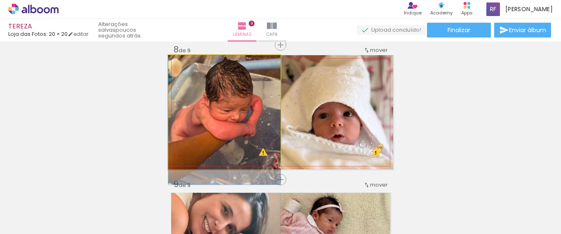
drag, startPoint x: 240, startPoint y: 106, endPoint x: 240, endPoint y: 116, distance: 9.9
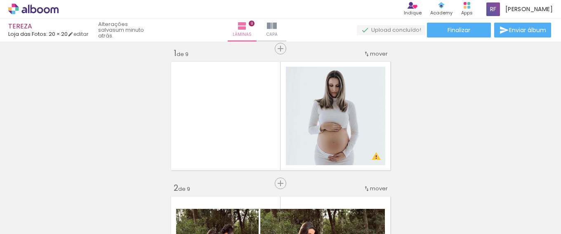
scroll to position [0, 0]
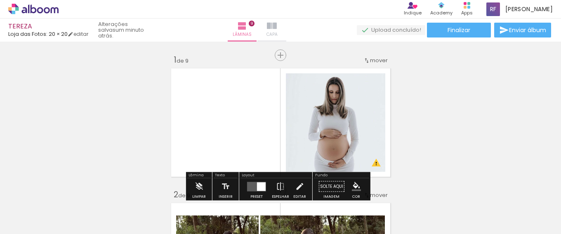
click at [278, 35] on span "Capa" at bounding box center [272, 34] width 11 height 7
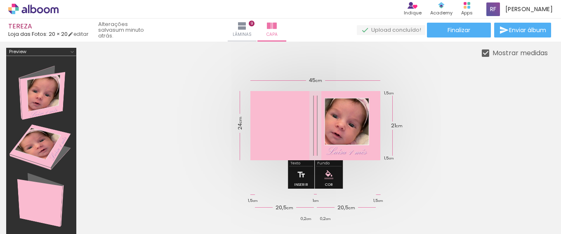
click at [449, 115] on quentale-cover at bounding box center [316, 125] width 400 height 69
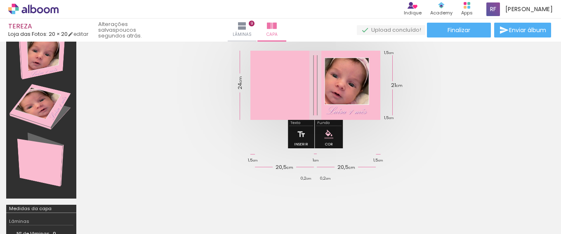
scroll to position [5, 0]
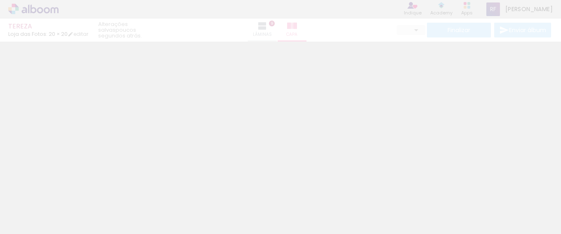
type input "0"
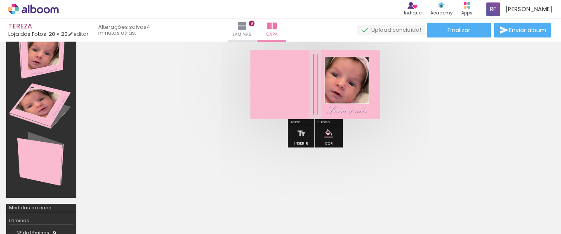
scroll to position [7, 0]
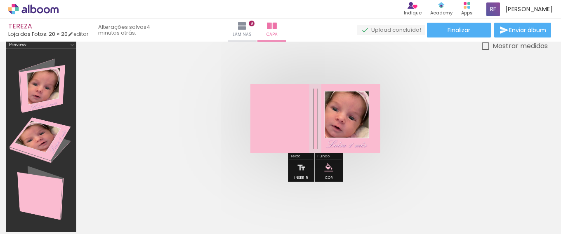
click at [470, 106] on quentale-cover at bounding box center [316, 118] width 400 height 69
click at [456, 28] on span "Finalizar" at bounding box center [459, 30] width 23 height 6
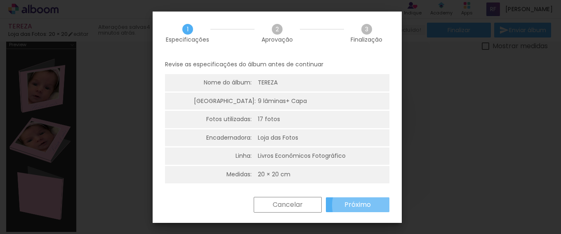
click at [0, 0] on slot "Próximo" at bounding box center [0, 0] width 0 height 0
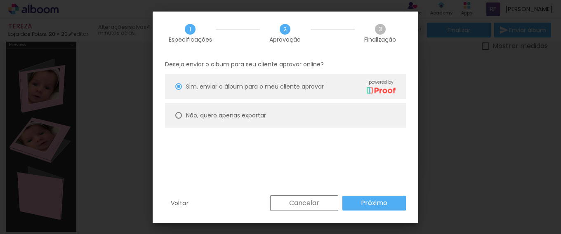
click at [0, 0] on slot "Próximo" at bounding box center [0, 0] width 0 height 0
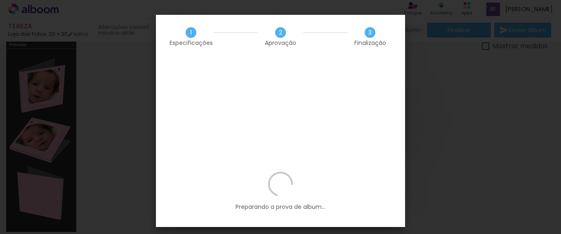
click at [255, 55] on div "1 Especificações 2 Aprovação 3 Finalização" at bounding box center [280, 36] width 249 height 43
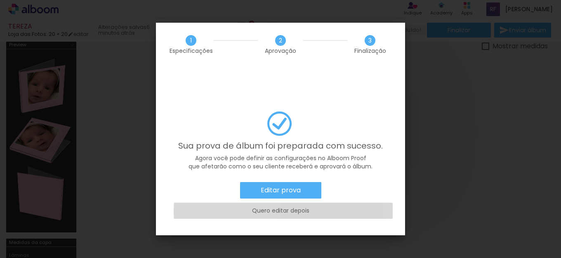
click at [0, 0] on slot "Quero editar depois" at bounding box center [0, 0] width 0 height 0
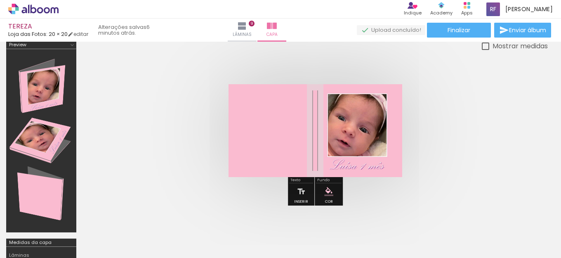
click at [475, 130] on quentale-cover at bounding box center [316, 130] width 400 height 93
click at [465, 144] on quentale-cover at bounding box center [316, 130] width 400 height 93
click at [461, 31] on span "Finalizar" at bounding box center [459, 30] width 23 height 6
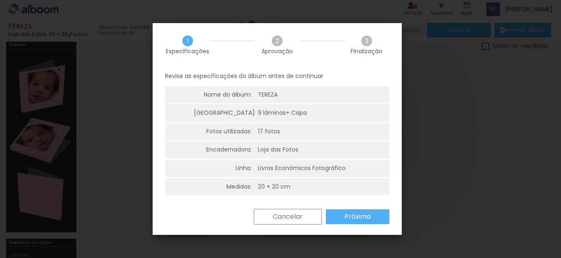
click at [266, 41] on div "2 Aprovação" at bounding box center [277, 44] width 45 height 19
click at [0, 0] on slot "Próximo" at bounding box center [0, 0] width 0 height 0
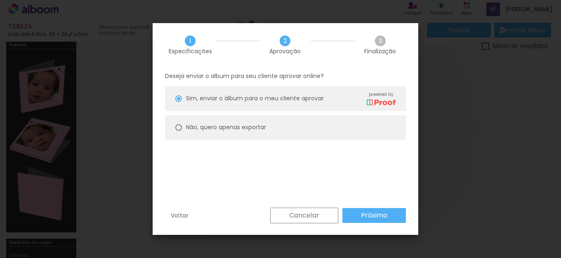
click at [0, 0] on slot "Não, quero apenas exportar" at bounding box center [0, 0] width 0 height 0
type paper-radio-button "on"
click at [393, 217] on paper-button "Próximo" at bounding box center [375, 215] width 64 height 15
type input "Alta, 300 DPI"
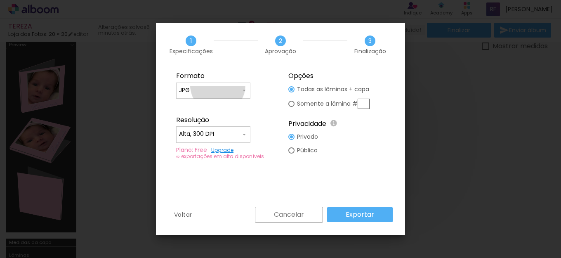
click at [218, 86] on input "JPG" at bounding box center [210, 90] width 62 height 8
click at [218, 86] on paper-item "JPG" at bounding box center [213, 89] width 74 height 17
click at [211, 87] on input "JPG" at bounding box center [210, 90] width 62 height 8
click at [206, 109] on paper-item "PDF" at bounding box center [213, 105] width 74 height 17
type input "PDF"
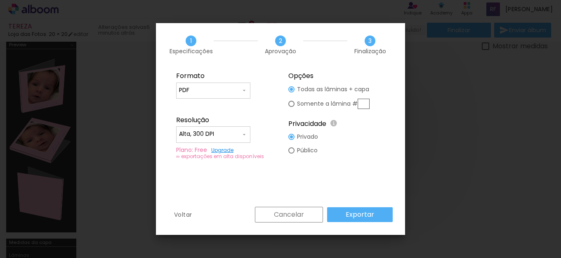
click at [210, 139] on div at bounding box center [213, 138] width 69 height 1
click at [208, 147] on paper-item "Baixa" at bounding box center [213, 149] width 74 height 17
type input "Baixa"
click at [0, 0] on slot "Exportar" at bounding box center [0, 0] width 0 height 0
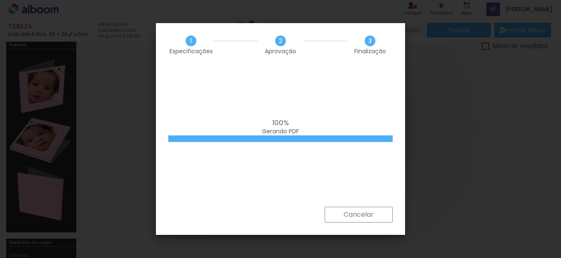
click at [239, 91] on div "100% Gerando PDF" at bounding box center [280, 136] width 249 height 140
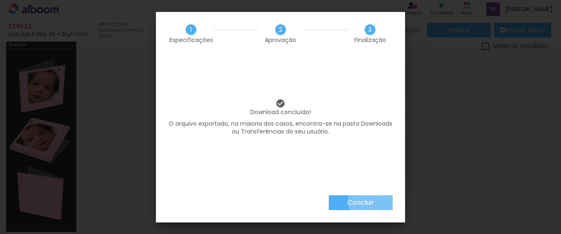
click at [0, 0] on slot "Concluir" at bounding box center [0, 0] width 0 height 0
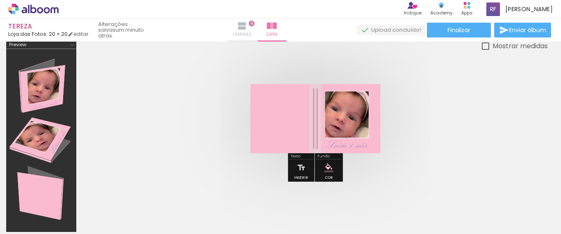
click at [257, 28] on paper-button "Lâminas 9" at bounding box center [242, 30] width 29 height 23
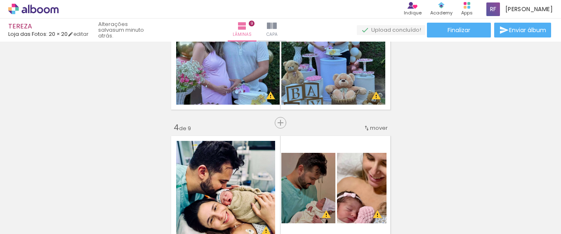
scroll to position [506, 0]
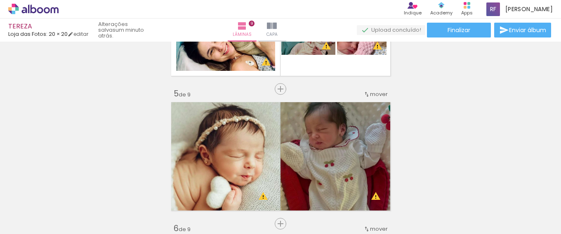
click at [491, 121] on div "Inserir lâmina 1 de 9 Inserir lâmina 2 de 9 Inserir lâmina 3 de 9 Inserir lâmin…" at bounding box center [280, 214] width 561 height 1350
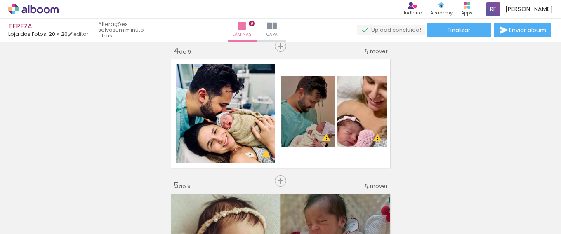
scroll to position [423, 0]
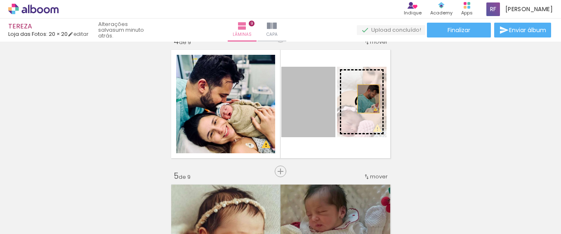
drag, startPoint x: 289, startPoint y: 106, endPoint x: 365, endPoint y: 99, distance: 76.7
click at [0, 0] on slot at bounding box center [0, 0] width 0 height 0
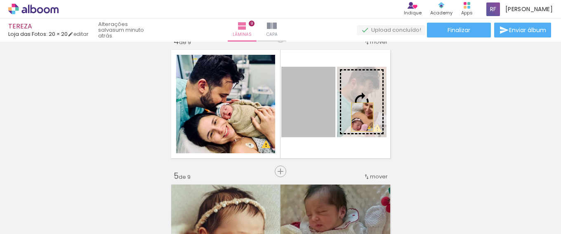
drag, startPoint x: 304, startPoint y: 115, endPoint x: 359, endPoint y: 117, distance: 55.4
click at [0, 0] on slot at bounding box center [0, 0] width 0 height 0
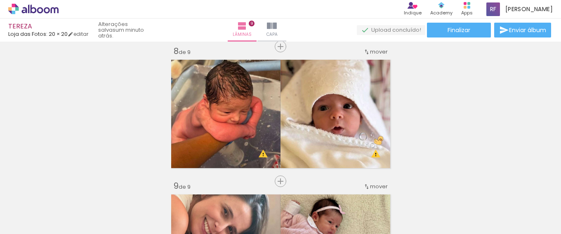
scroll to position [960, 0]
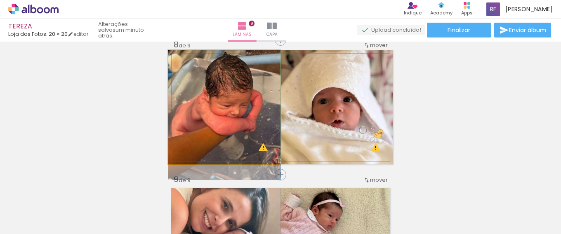
click at [226, 101] on quentale-photo at bounding box center [224, 107] width 112 height 114
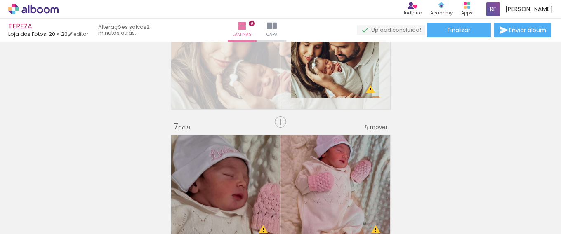
scroll to position [702, 0]
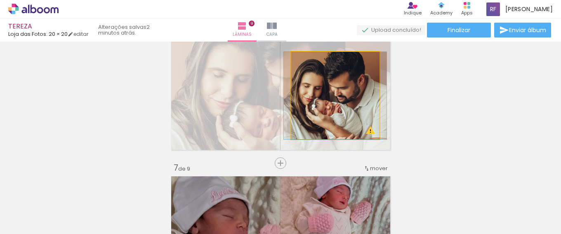
click at [331, 122] on quentale-photo at bounding box center [335, 95] width 88 height 87
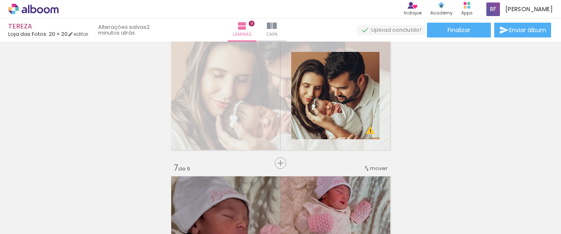
click at [464, 123] on div "Inserir lâmina 1 de 9 Inserir lâmina 2 de 9 Inserir lâmina 3 de 9 Inserir lâmin…" at bounding box center [280, 18] width 561 height 1350
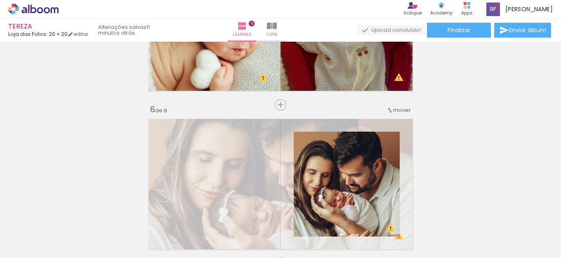
scroll to position [861, 0]
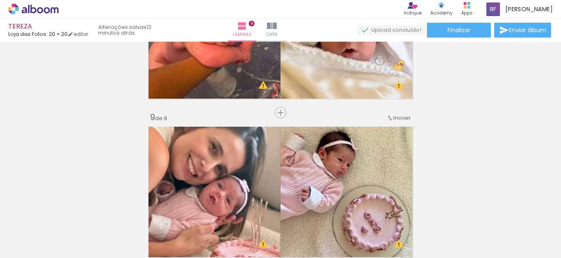
scroll to position [1273, 0]
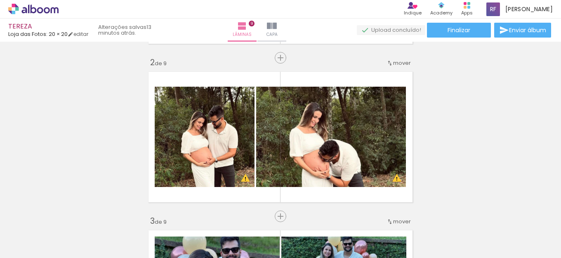
scroll to position [165, 0]
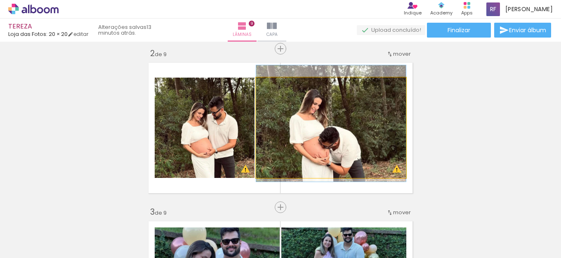
drag, startPoint x: 337, startPoint y: 140, endPoint x: 338, endPoint y: 136, distance: 4.1
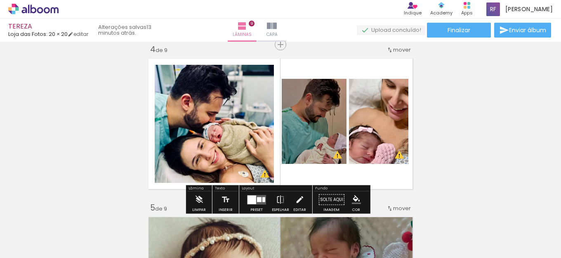
scroll to position [495, 0]
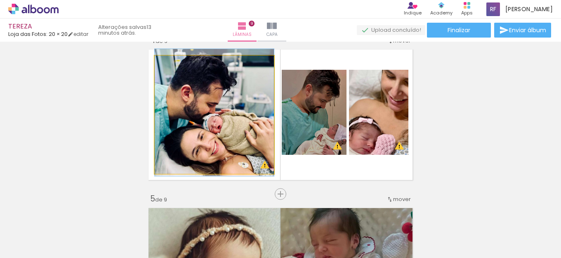
click at [232, 148] on quentale-photo at bounding box center [214, 115] width 119 height 118
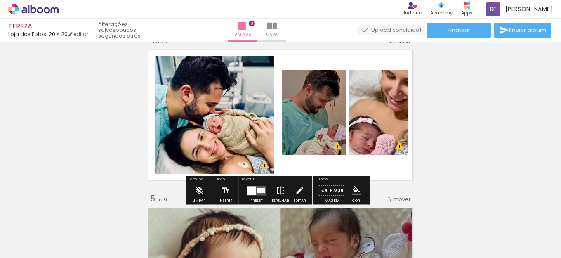
click at [300, 188] on iron-icon at bounding box center [299, 190] width 9 height 17
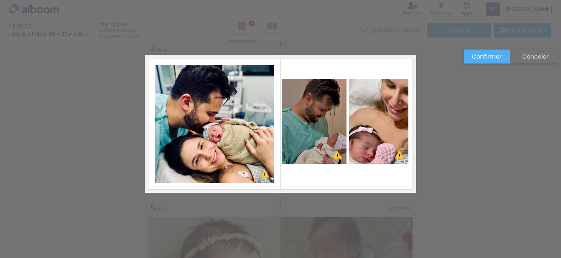
scroll to position [486, 0]
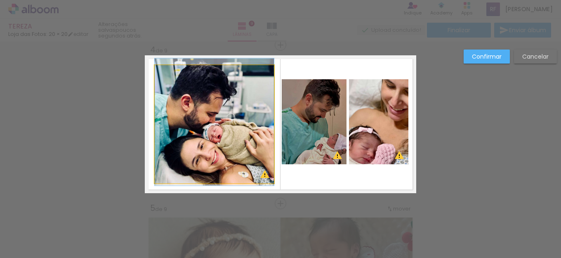
click at [255, 132] on quentale-photo at bounding box center [214, 124] width 119 height 118
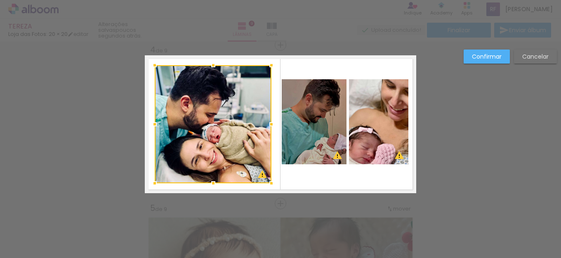
click at [265, 126] on div at bounding box center [271, 124] width 17 height 17
click at [0, 0] on slot "Confirmar" at bounding box center [0, 0] width 0 height 0
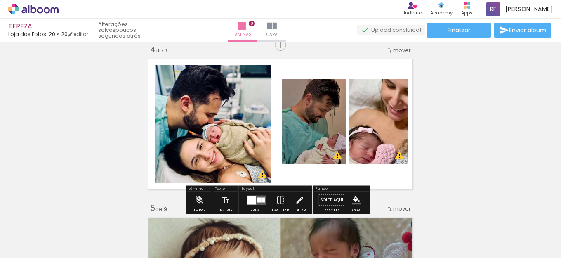
click at [282, 202] on iron-icon at bounding box center [280, 200] width 9 height 17
click at [278, 200] on iron-icon at bounding box center [280, 200] width 9 height 17
click at [251, 201] on div at bounding box center [252, 200] width 9 height 9
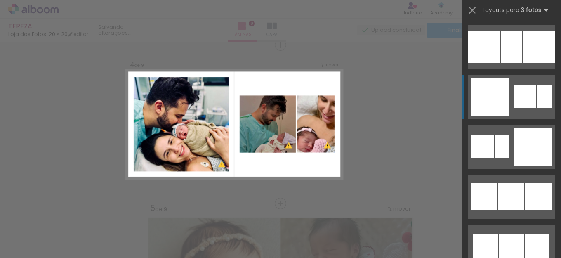
scroll to position [50, 0]
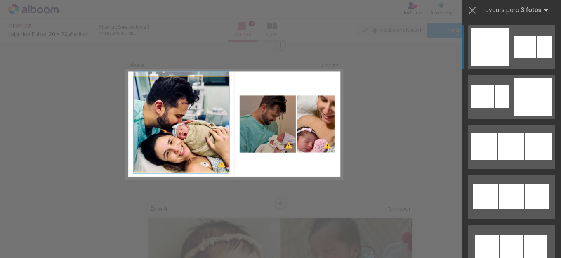
click at [181, 130] on quentale-photo at bounding box center [181, 124] width 95 height 95
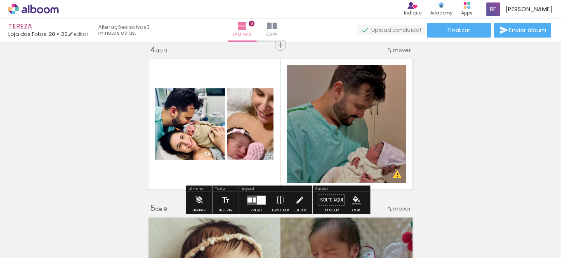
drag, startPoint x: 150, startPoint y: 140, endPoint x: 361, endPoint y: 119, distance: 211.9
click at [361, 119] on quentale-layouter at bounding box center [281, 124] width 272 height 138
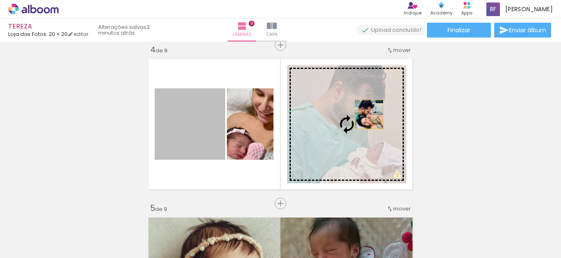
drag, startPoint x: 192, startPoint y: 129, endPoint x: 367, endPoint y: 116, distance: 175.5
click at [0, 0] on slot at bounding box center [0, 0] width 0 height 0
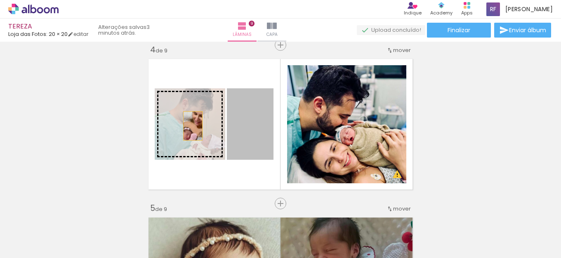
drag, startPoint x: 256, startPoint y: 127, endPoint x: 178, endPoint y: 125, distance: 78.0
click at [0, 0] on slot at bounding box center [0, 0] width 0 height 0
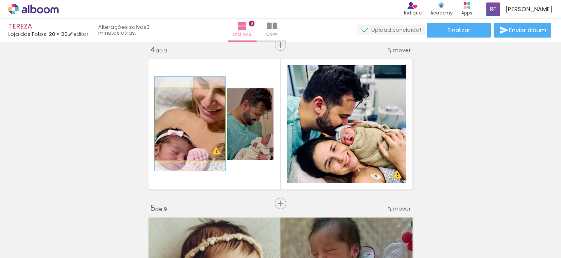
click at [197, 137] on quentale-photo at bounding box center [190, 123] width 71 height 71
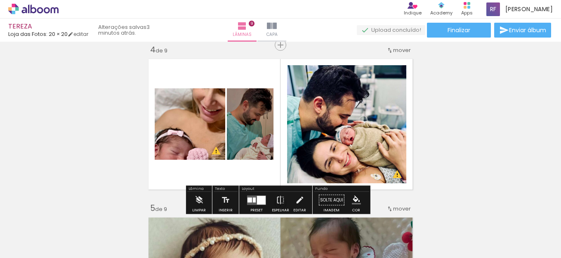
click at [177, 118] on quentale-photo at bounding box center [190, 123] width 71 height 71
click at [296, 201] on iron-icon at bounding box center [299, 200] width 9 height 17
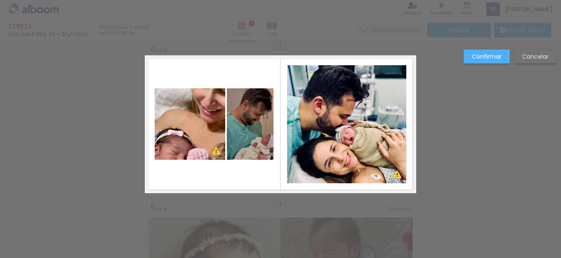
click at [161, 133] on quentale-photo at bounding box center [190, 123] width 71 height 71
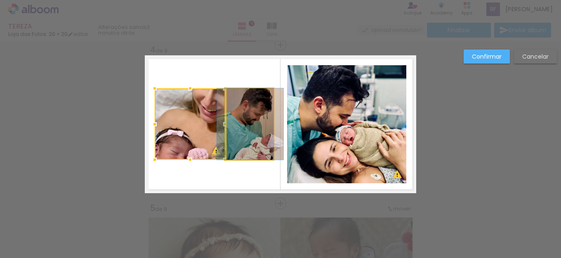
click at [244, 136] on quentale-photo at bounding box center [250, 123] width 47 height 71
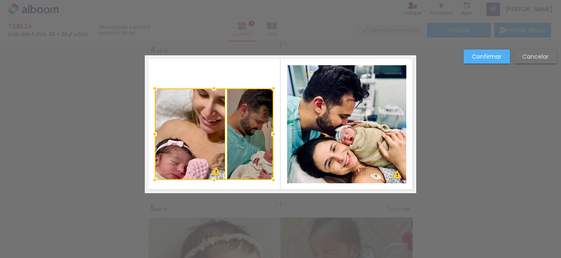
drag, startPoint x: 213, startPoint y: 162, endPoint x: 213, endPoint y: 182, distance: 20.2
click at [213, 182] on div at bounding box center [214, 180] width 17 height 17
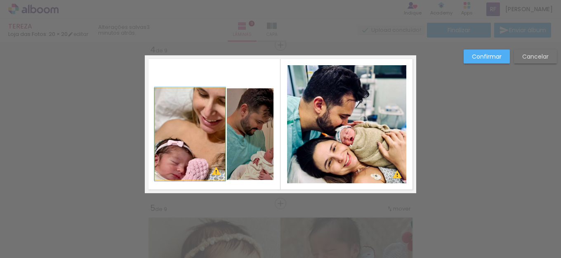
click at [211, 107] on quentale-photo at bounding box center [190, 134] width 71 height 92
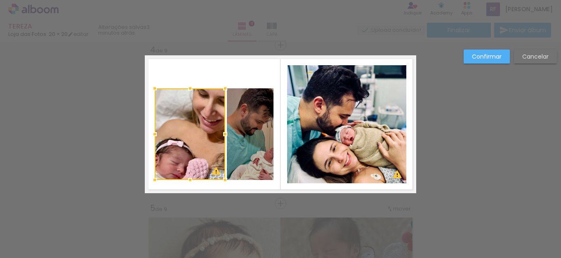
click at [246, 133] on quentale-photo at bounding box center [250, 134] width 47 height 92
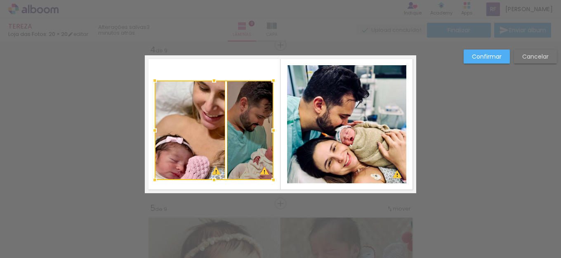
drag, startPoint x: 208, startPoint y: 89, endPoint x: 209, endPoint y: 81, distance: 8.0
click at [209, 81] on div at bounding box center [214, 80] width 17 height 17
click at [203, 141] on quentale-photo at bounding box center [190, 129] width 71 height 99
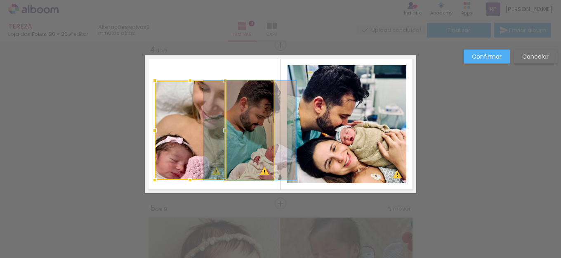
click at [246, 133] on quentale-photo at bounding box center [250, 129] width 47 height 99
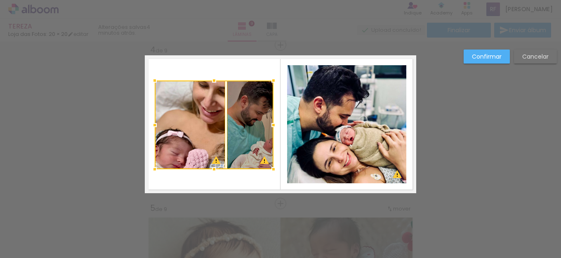
drag, startPoint x: 210, startPoint y: 180, endPoint x: 210, endPoint y: 170, distance: 10.7
click at [210, 170] on div at bounding box center [214, 169] width 17 height 17
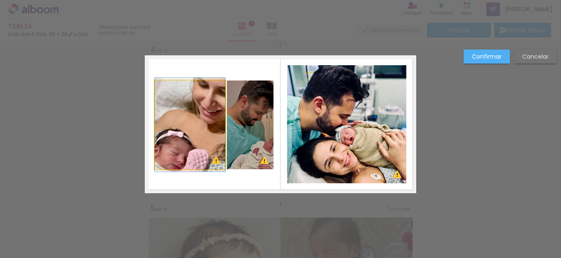
click at [194, 134] on quentale-photo at bounding box center [190, 124] width 71 height 89
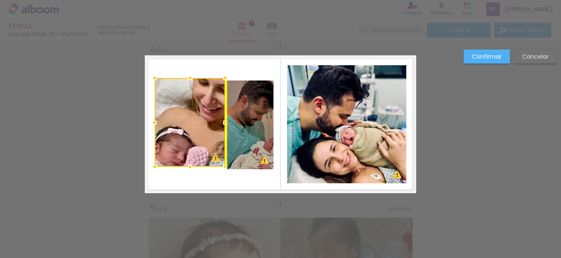
click at [185, 120] on div at bounding box center [190, 122] width 71 height 89
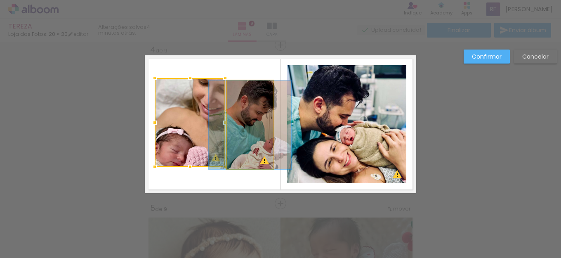
click at [240, 120] on quentale-photo at bounding box center [250, 124] width 47 height 89
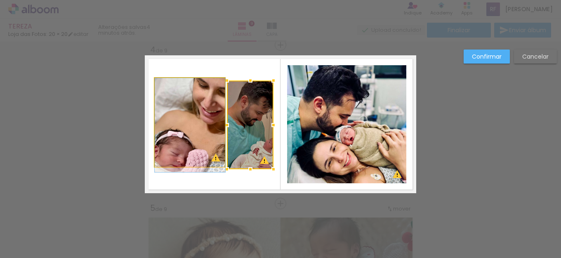
drag, startPoint x: 183, startPoint y: 131, endPoint x: 183, endPoint y: 142, distance: 10.7
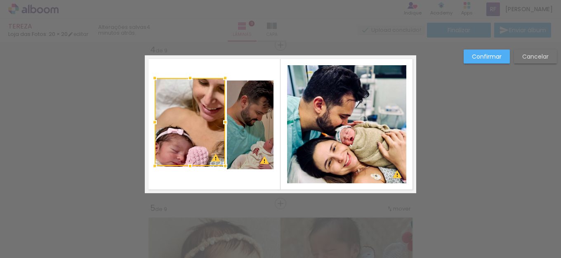
drag, startPoint x: 186, startPoint y: 169, endPoint x: 186, endPoint y: 175, distance: 6.2
click at [186, 175] on album-spread "4 de 9" at bounding box center [281, 124] width 272 height 138
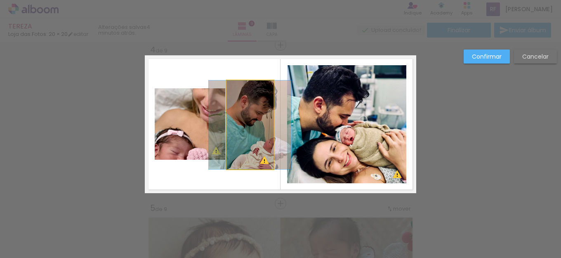
click at [255, 156] on quentale-photo at bounding box center [250, 124] width 47 height 89
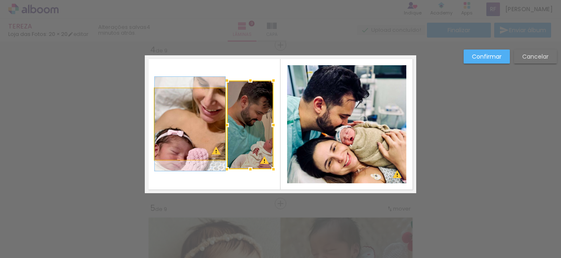
click at [207, 145] on quentale-photo at bounding box center [190, 123] width 71 height 71
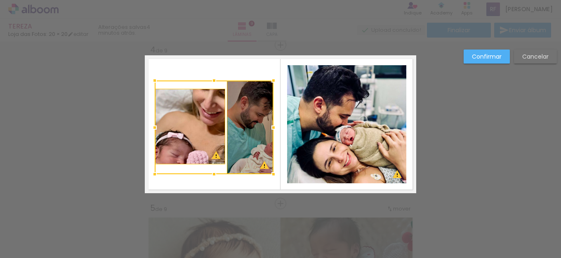
drag, startPoint x: 208, startPoint y: 170, endPoint x: 211, endPoint y: 175, distance: 5.7
click at [211, 175] on div at bounding box center [214, 174] width 17 height 17
click at [204, 137] on quentale-photo at bounding box center [190, 127] width 71 height 76
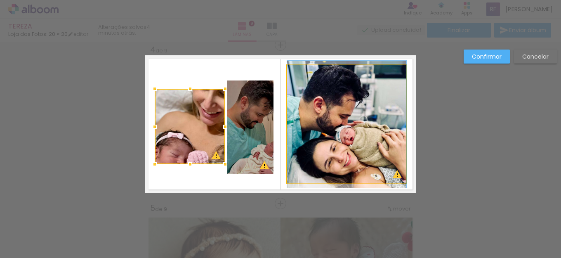
click at [384, 153] on quentale-photo at bounding box center [346, 124] width 119 height 118
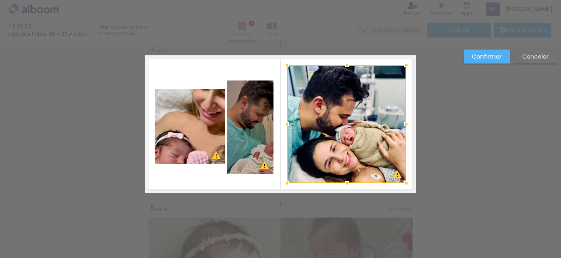
click at [171, 123] on quentale-photo at bounding box center [190, 127] width 71 height 76
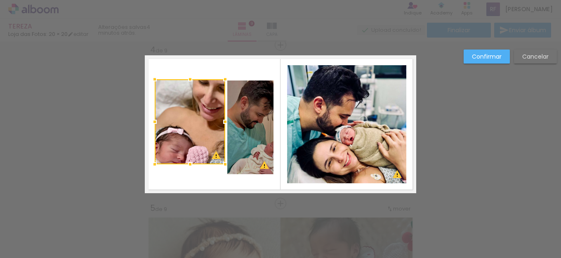
drag, startPoint x: 187, startPoint y: 88, endPoint x: 188, endPoint y: 78, distance: 9.6
click at [188, 78] on div at bounding box center [190, 79] width 17 height 17
click at [189, 136] on quentale-photo at bounding box center [190, 121] width 71 height 85
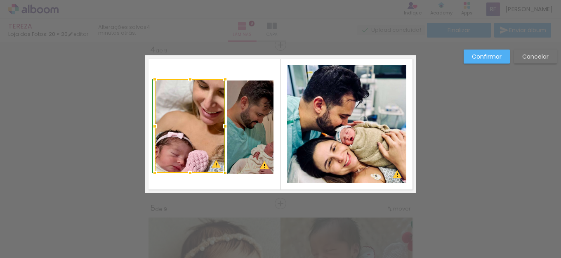
drag, startPoint x: 191, startPoint y: 164, endPoint x: 192, endPoint y: 176, distance: 12.0
click at [192, 176] on div at bounding box center [190, 173] width 17 height 17
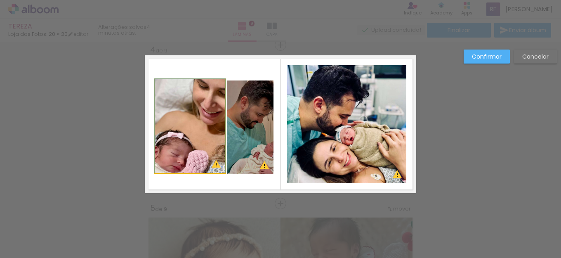
click at [204, 142] on quentale-photo at bounding box center [190, 126] width 71 height 94
click at [227, 138] on quentale-photo at bounding box center [250, 127] width 46 height 94
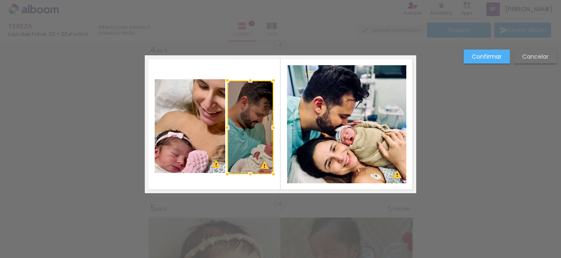
click at [206, 126] on quentale-photo at bounding box center [190, 126] width 71 height 94
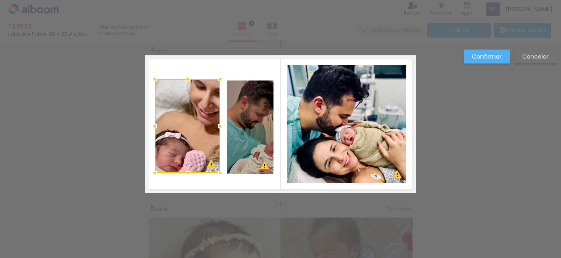
drag, startPoint x: 220, startPoint y: 125, endPoint x: 215, endPoint y: 125, distance: 5.0
click at [215, 125] on div at bounding box center [220, 126] width 17 height 17
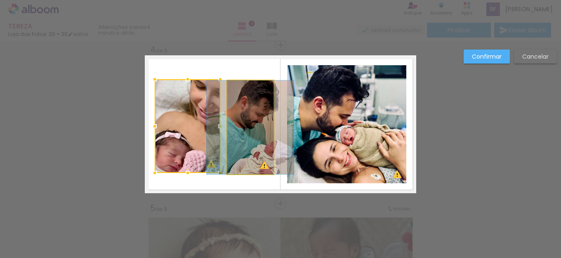
click at [251, 135] on quentale-photo at bounding box center [250, 127] width 46 height 94
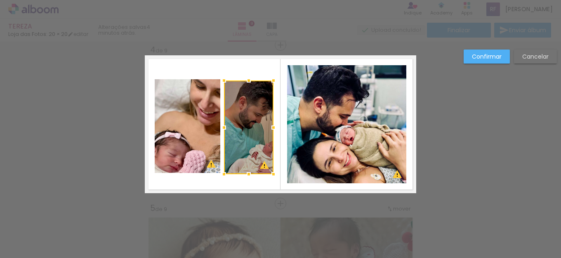
click at [220, 129] on div at bounding box center [224, 127] width 17 height 17
click at [264, 129] on quentale-photo at bounding box center [249, 127] width 50 height 94
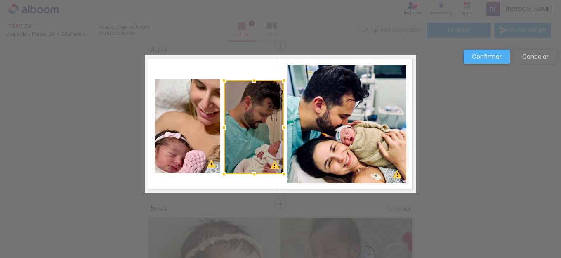
drag, startPoint x: 272, startPoint y: 129, endPoint x: 282, endPoint y: 127, distance: 10.4
click at [282, 127] on div at bounding box center [284, 127] width 17 height 17
click at [307, 155] on quentale-photo at bounding box center [346, 124] width 119 height 118
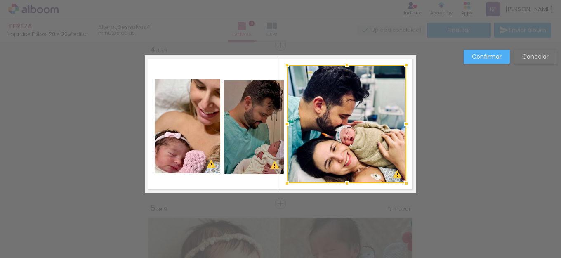
click at [248, 143] on quentale-photo at bounding box center [254, 127] width 60 height 94
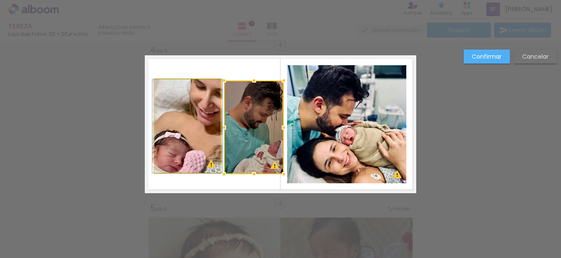
click at [172, 139] on quentale-photo at bounding box center [188, 126] width 66 height 94
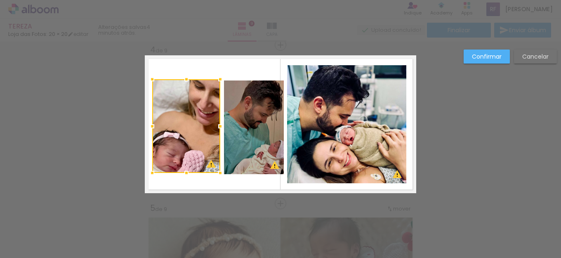
click at [150, 130] on div at bounding box center [152, 126] width 17 height 17
click at [213, 132] on div at bounding box center [220, 126] width 17 height 17
click at [215, 128] on div at bounding box center [219, 126] width 17 height 17
click at [255, 130] on quentale-photo at bounding box center [254, 127] width 60 height 94
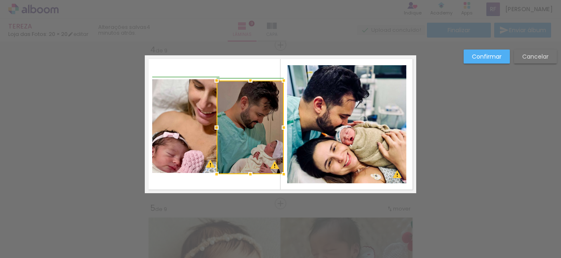
drag, startPoint x: 222, startPoint y: 129, endPoint x: 217, endPoint y: 129, distance: 5.4
click at [217, 129] on div at bounding box center [216, 127] width 17 height 17
click at [198, 178] on quentale-layouter at bounding box center [281, 124] width 272 height 138
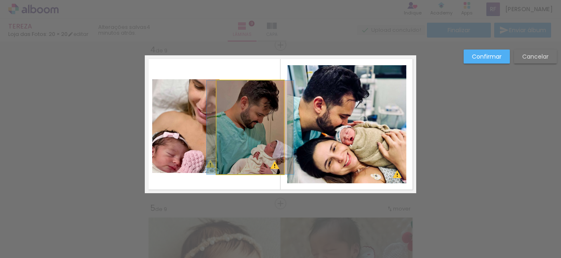
click at [219, 140] on quentale-photo at bounding box center [250, 127] width 67 height 94
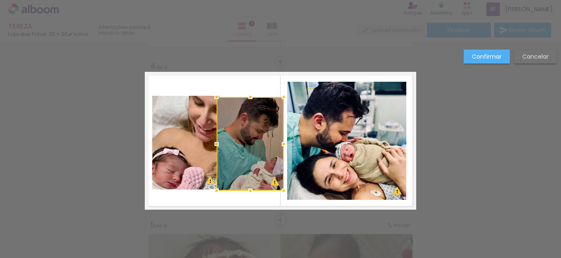
scroll to position [453, 0]
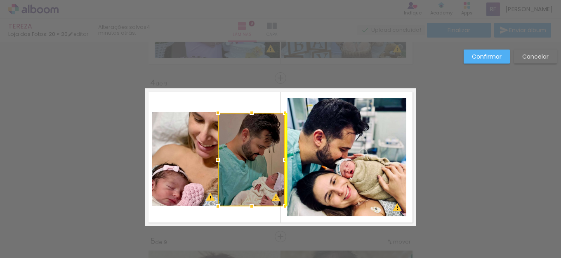
click at [259, 143] on div at bounding box center [251, 160] width 67 height 94
click at [247, 207] on div at bounding box center [252, 206] width 17 height 17
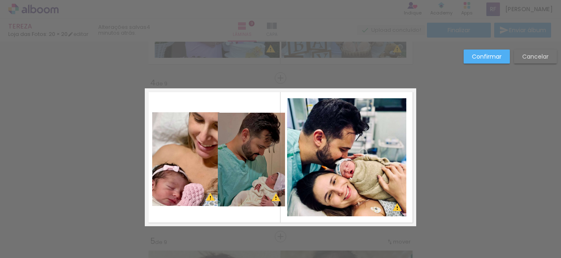
click at [246, 214] on quentale-layouter at bounding box center [281, 157] width 272 height 138
click at [236, 161] on quentale-photo at bounding box center [251, 160] width 67 height 94
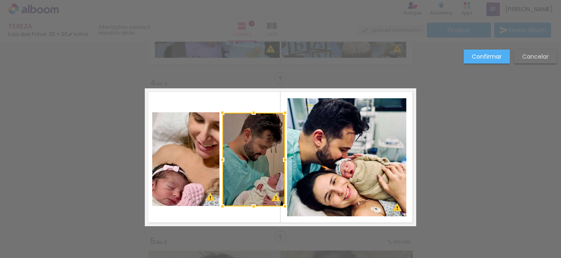
drag, startPoint x: 211, startPoint y: 158, endPoint x: 217, endPoint y: 157, distance: 5.9
click at [217, 157] on div at bounding box center [222, 159] width 17 height 17
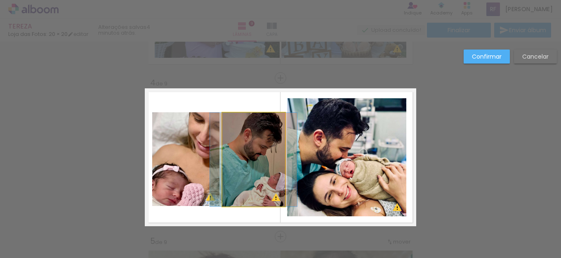
click at [252, 166] on quentale-photo at bounding box center [253, 160] width 63 height 94
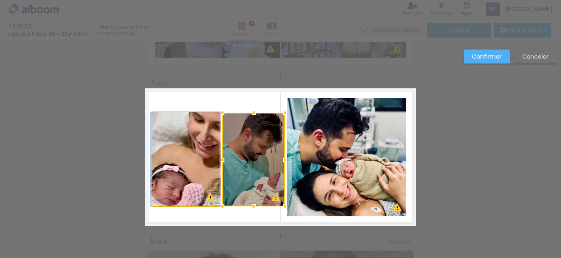
click at [201, 167] on quentale-photo at bounding box center [185, 159] width 67 height 94
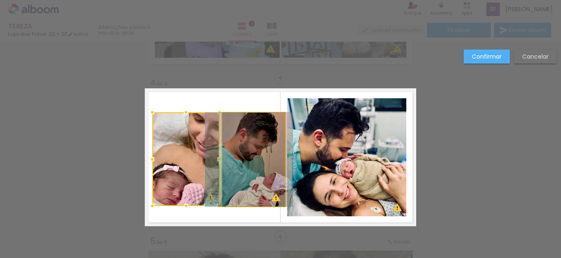
drag, startPoint x: 257, startPoint y: 166, endPoint x: 253, endPoint y: 166, distance: 4.6
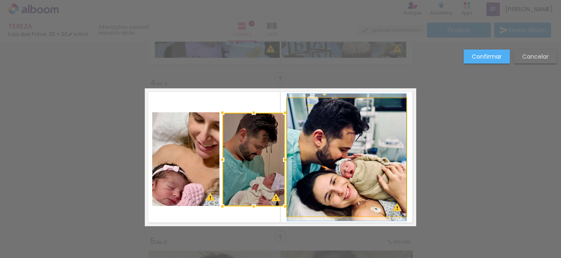
click at [364, 163] on quentale-photo at bounding box center [346, 157] width 119 height 118
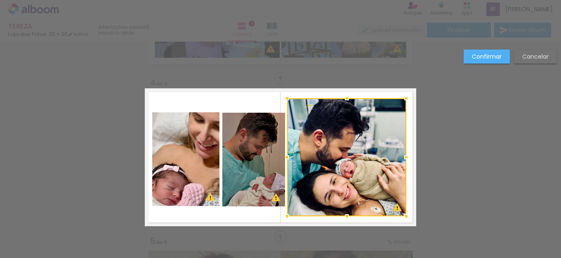
click at [0, 0] on slot "Confirmar" at bounding box center [0, 0] width 0 height 0
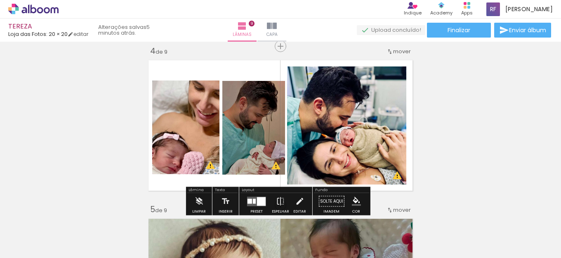
scroll to position [494, 0]
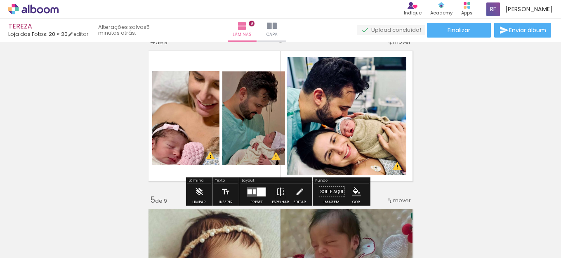
click at [311, 114] on quentale-photo at bounding box center [346, 116] width 119 height 118
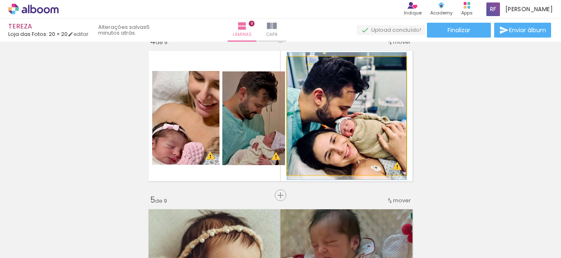
click at [325, 129] on quentale-photo at bounding box center [346, 116] width 119 height 118
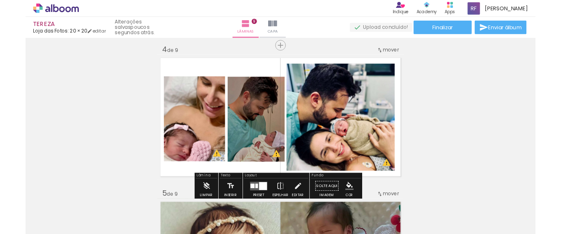
scroll to position [491, 0]
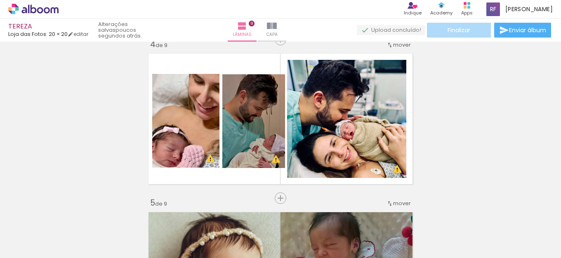
click at [465, 31] on span "Finalizar" at bounding box center [459, 30] width 23 height 6
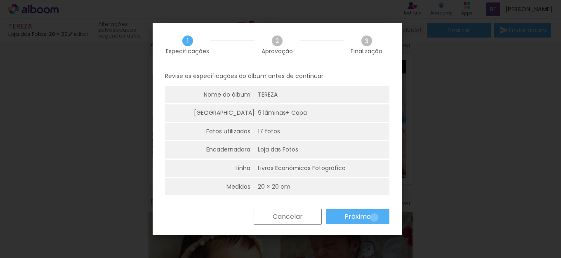
click at [374, 218] on paper-button "Próximo" at bounding box center [358, 216] width 64 height 15
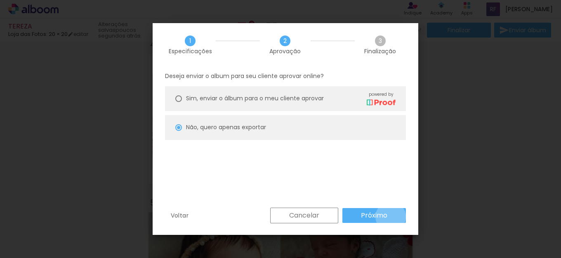
click at [391, 217] on paper-button "Próximo" at bounding box center [375, 215] width 64 height 15
type input "Baixa"
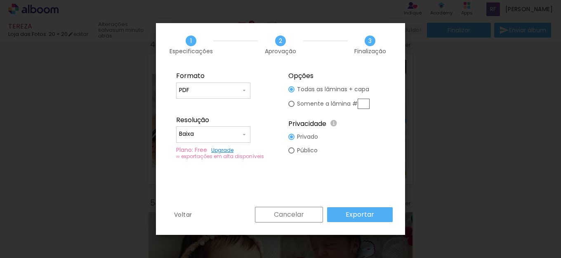
click at [362, 208] on paper-button "Exportar" at bounding box center [360, 214] width 66 height 15
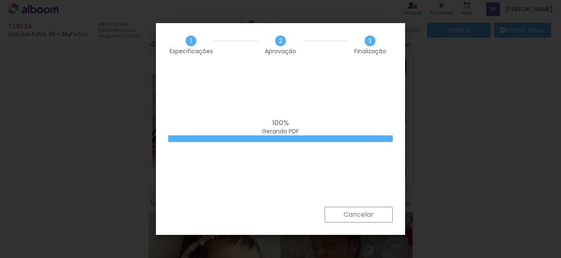
click at [228, 119] on div "100% Gerando PDF" at bounding box center [280, 127] width 225 height 17
click at [291, 109] on div "100% Gerando PDF" at bounding box center [280, 136] width 249 height 140
click at [257, 87] on div "100% Gerando PDF" at bounding box center [280, 136] width 249 height 140
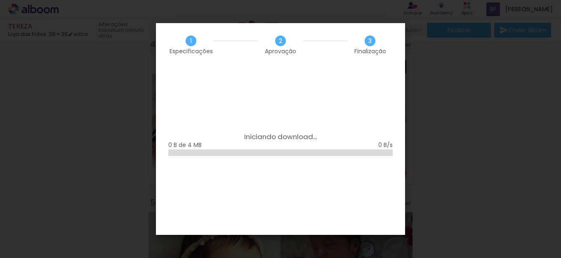
click at [325, 196] on div "Iniciando download... 0 B de 4 MB" at bounding box center [280, 150] width 249 height 168
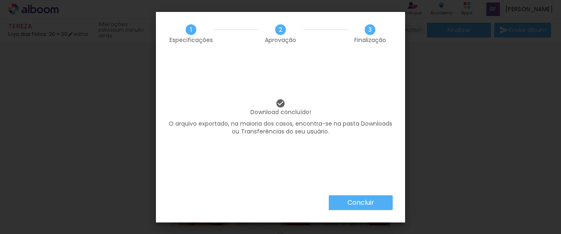
scroll to position [428, 0]
click at [0, 0] on slot "Concluir" at bounding box center [0, 0] width 0 height 0
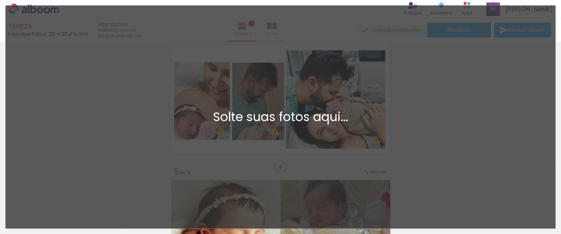
click at [464, 121] on div "Solte suas fotos aqui..." at bounding box center [280, 117] width 537 height 12
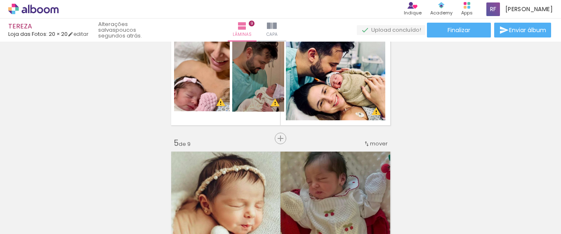
scroll to position [417, 0]
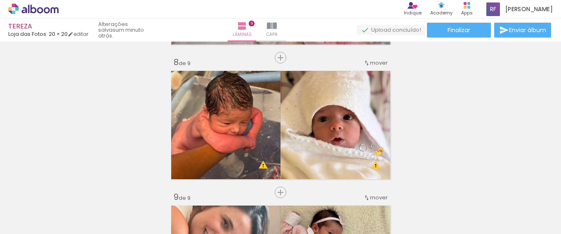
scroll to position [952, 0]
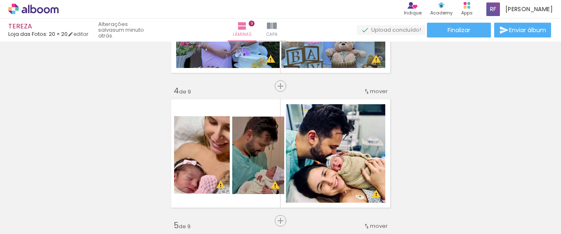
scroll to position [415, 0]
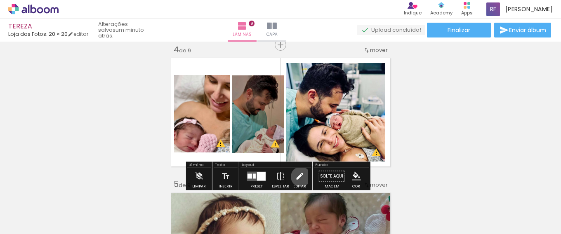
click at [299, 177] on iron-icon at bounding box center [299, 176] width 9 height 17
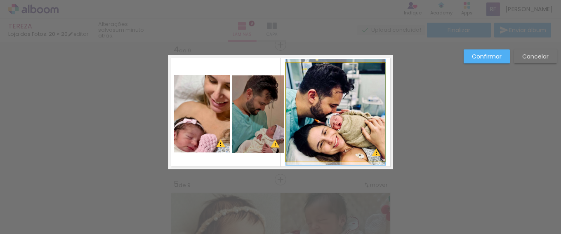
click at [289, 116] on quentale-photo at bounding box center [335, 112] width 99 height 99
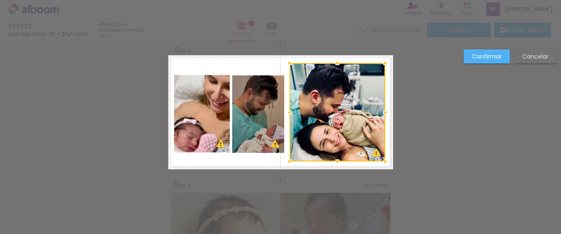
drag, startPoint x: 284, startPoint y: 114, endPoint x: 288, endPoint y: 118, distance: 5.9
click at [288, 118] on div at bounding box center [289, 112] width 17 height 17
click at [501, 57] on paper-button "Confirmar" at bounding box center [487, 57] width 46 height 14
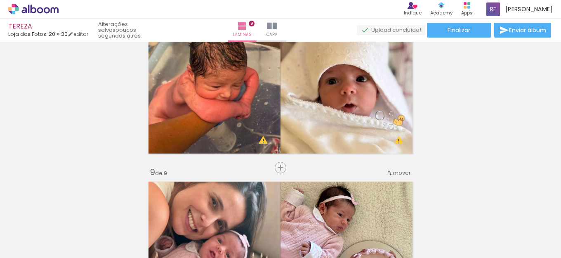
scroll to position [1403, 0]
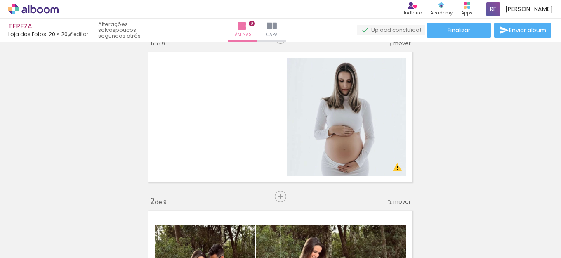
scroll to position [0, 0]
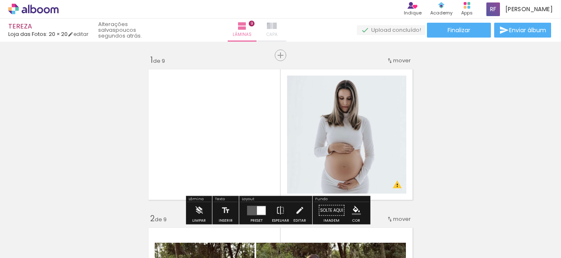
click at [277, 31] on iron-icon at bounding box center [272, 26] width 10 height 10
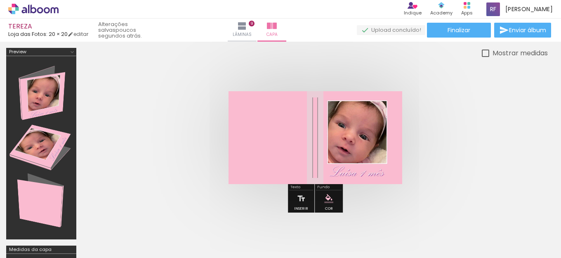
click at [489, 54] on div "Mostrar medidas" at bounding box center [518, 53] width 59 height 10
type paper-checkbox "on"
click at [101, 143] on div at bounding box center [316, 137] width 466 height 159
click at [170, 96] on quentale-cover at bounding box center [316, 137] width 400 height 93
click at [498, 130] on quentale-cover at bounding box center [316, 137] width 400 height 93
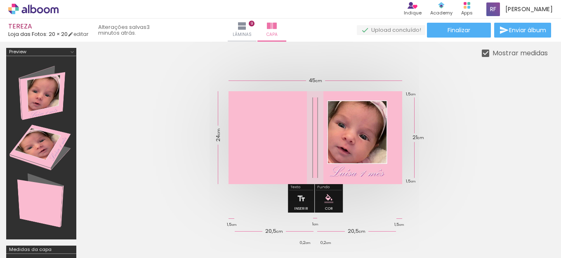
click at [149, 83] on div at bounding box center [316, 137] width 466 height 159
click at [476, 132] on quentale-cover at bounding box center [316, 137] width 400 height 93
click at [247, 29] on iron-icon at bounding box center [242, 26] width 10 height 10
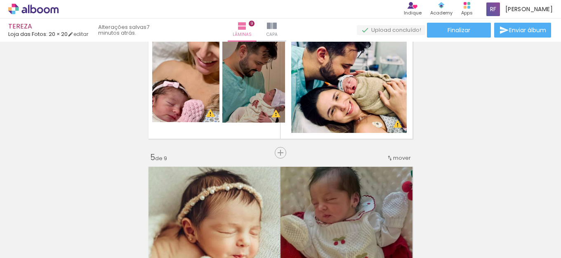
scroll to position [495, 0]
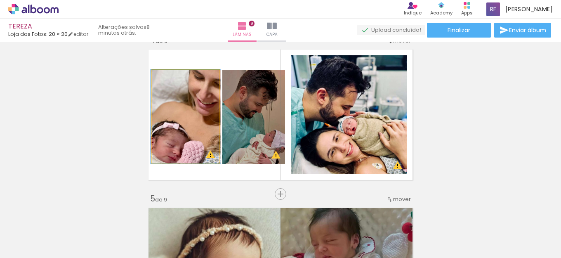
click at [200, 122] on quentale-photo at bounding box center [185, 117] width 67 height 94
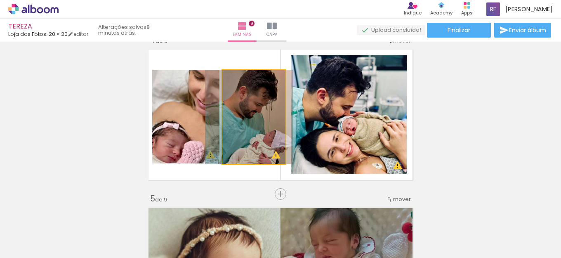
click at [241, 130] on quentale-photo at bounding box center [253, 117] width 63 height 94
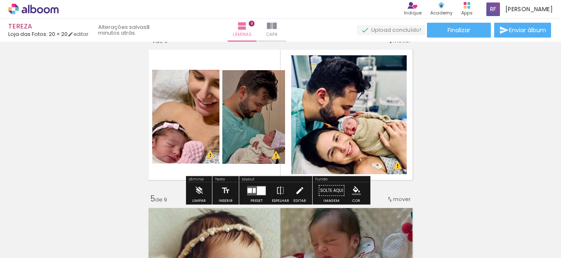
click at [291, 192] on paper-button "Editar" at bounding box center [299, 192] width 17 height 21
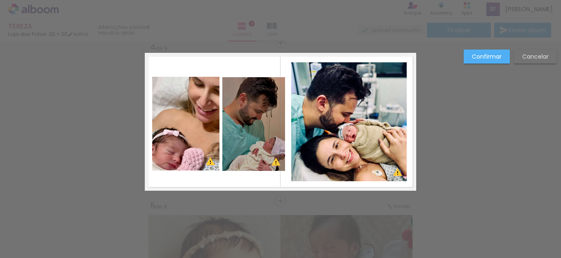
scroll to position [486, 0]
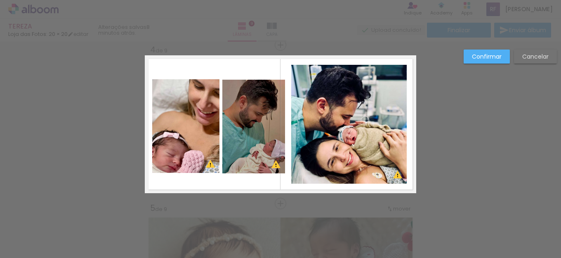
click at [166, 150] on quentale-photo at bounding box center [185, 126] width 67 height 94
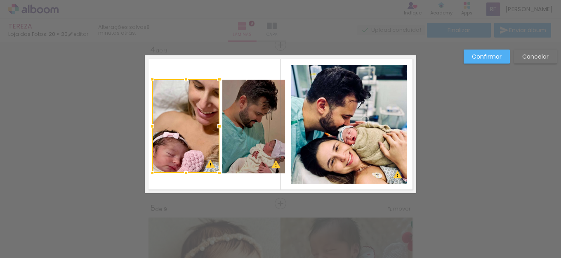
click at [273, 138] on quentale-photo at bounding box center [253, 127] width 63 height 94
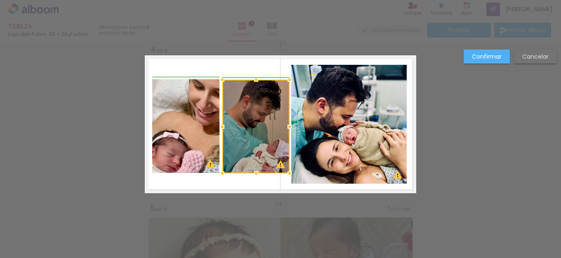
click at [282, 126] on div at bounding box center [289, 126] width 17 height 17
drag, startPoint x: 285, startPoint y: 128, endPoint x: 290, endPoint y: 128, distance: 5.0
click at [290, 128] on div at bounding box center [290, 126] width 17 height 17
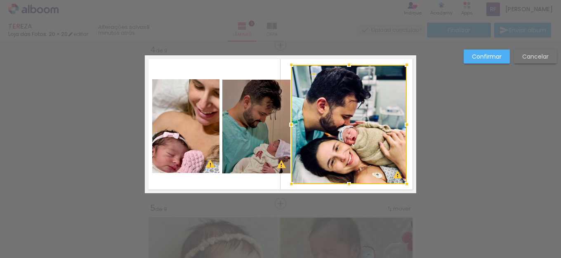
click at [317, 139] on div at bounding box center [349, 124] width 116 height 119
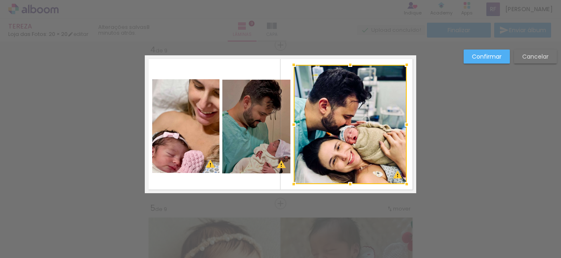
click at [291, 123] on div at bounding box center [294, 124] width 17 height 17
click at [500, 50] on paper-button "Confirmar" at bounding box center [487, 57] width 46 height 14
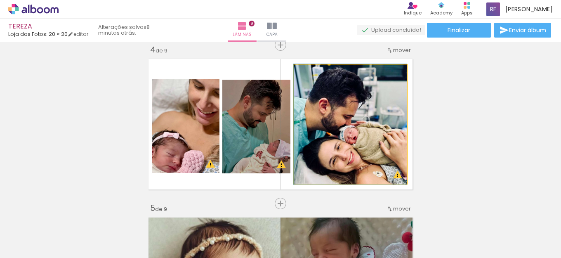
click at [332, 128] on quentale-photo at bounding box center [350, 124] width 113 height 119
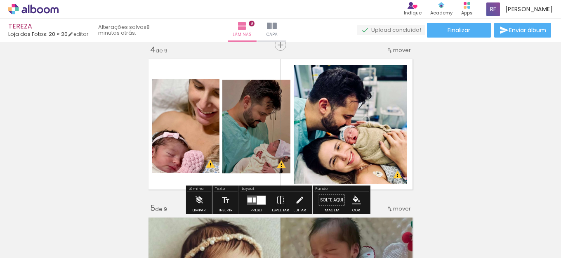
click at [378, 128] on quentale-photo at bounding box center [350, 124] width 113 height 119
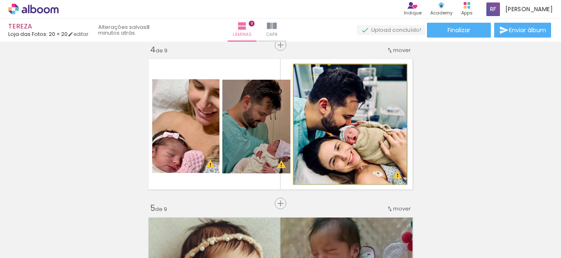
click at [396, 123] on quentale-photo at bounding box center [350, 124] width 113 height 119
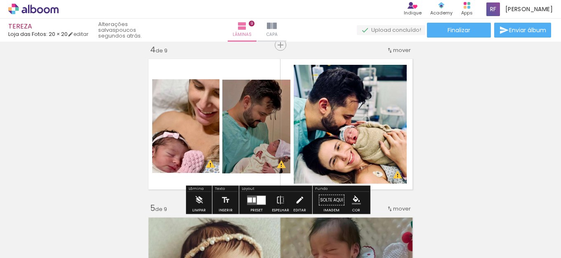
click at [297, 202] on iron-icon at bounding box center [299, 200] width 9 height 17
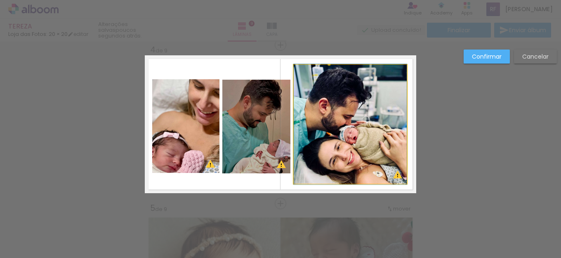
click at [374, 121] on quentale-photo at bounding box center [350, 124] width 113 height 119
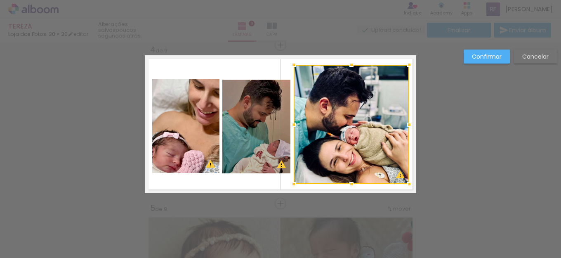
click at [406, 125] on div at bounding box center [409, 124] width 17 height 17
click at [487, 54] on paper-button "Confirmar" at bounding box center [487, 57] width 46 height 14
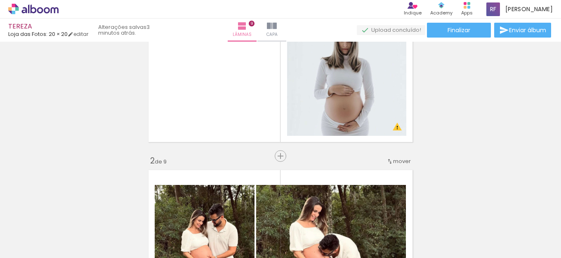
scroll to position [0, 0]
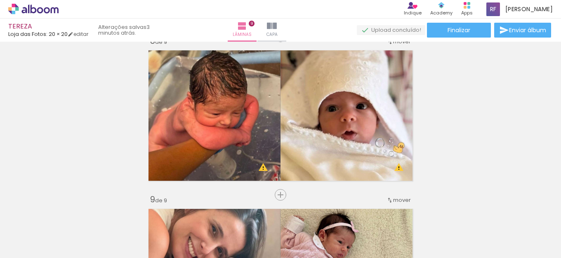
scroll to position [1258, 0]
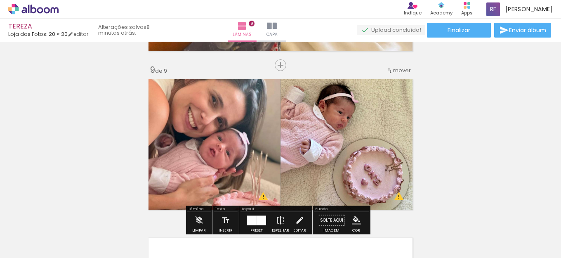
click at [374, 124] on quentale-photo at bounding box center [349, 145] width 136 height 138
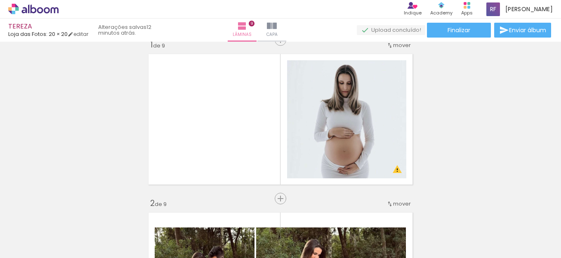
scroll to position [0, 0]
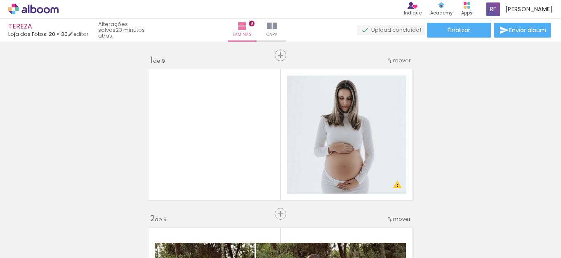
click at [271, 97] on quentale-layouter at bounding box center [281, 135] width 272 height 138
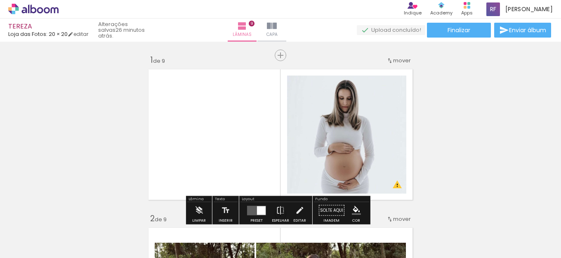
click at [286, 19] on paper-button "Capa" at bounding box center [272, 30] width 29 height 23
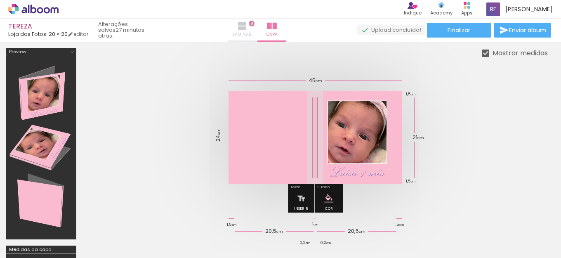
click at [247, 27] on iron-icon at bounding box center [242, 26] width 10 height 10
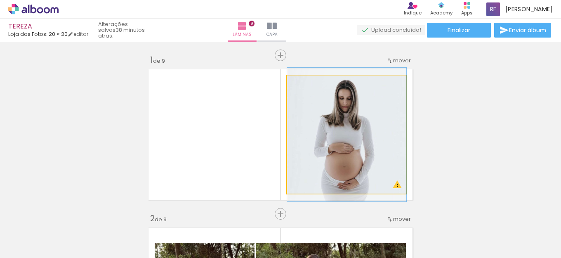
click at [378, 121] on quentale-photo at bounding box center [346, 135] width 119 height 118
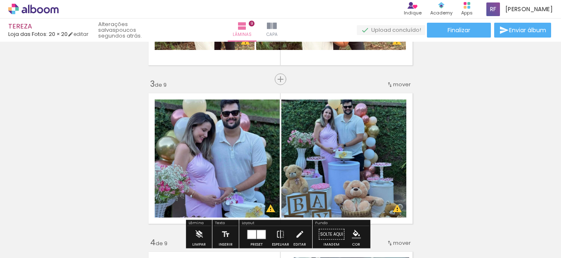
scroll to position [334, 0]
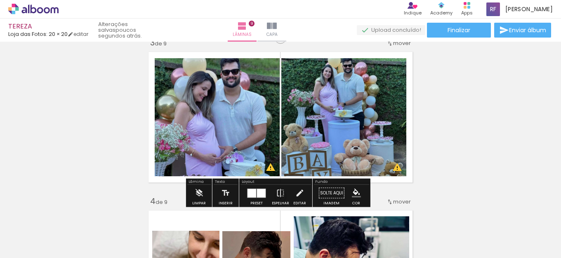
click at [258, 189] on div at bounding box center [261, 193] width 9 height 9
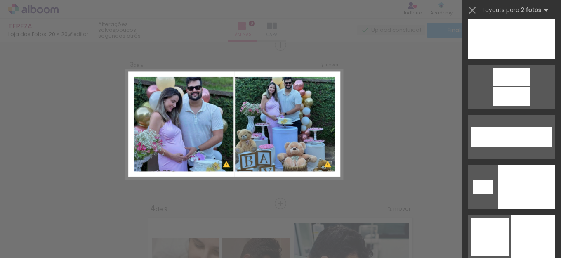
scroll to position [3809, 0]
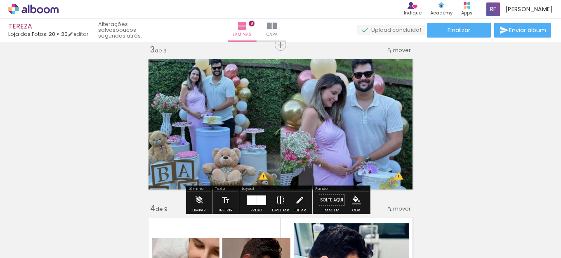
click at [277, 199] on iron-icon at bounding box center [280, 200] width 9 height 17
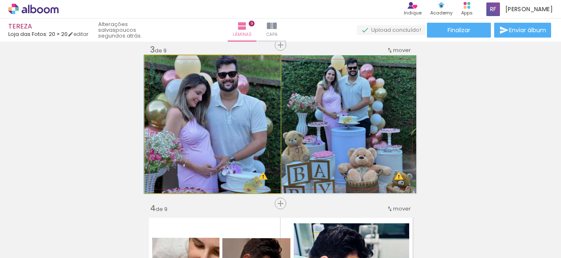
drag, startPoint x: 232, startPoint y: 96, endPoint x: 232, endPoint y: 103, distance: 7.0
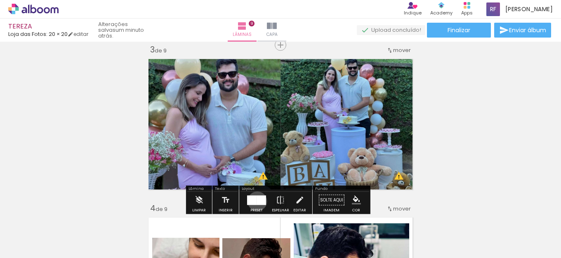
click at [257, 201] on div at bounding box center [261, 199] width 9 height 9
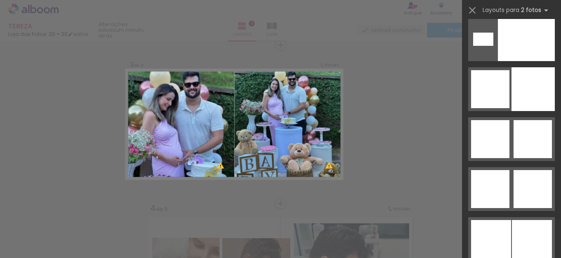
scroll to position [4079, 0]
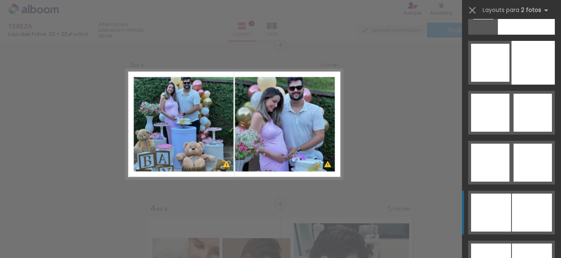
click at [510, 182] on div at bounding box center [490, 163] width 38 height 38
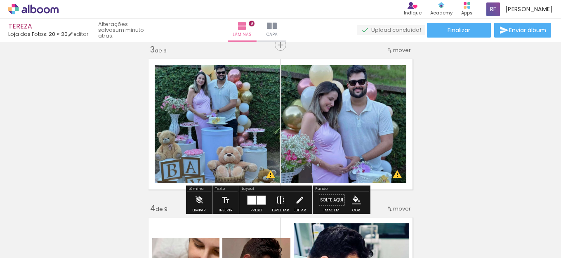
click at [280, 198] on iron-icon at bounding box center [280, 200] width 9 height 17
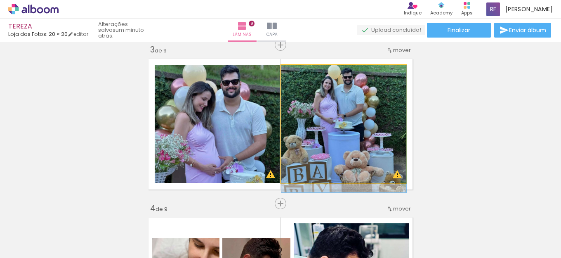
drag, startPoint x: 331, startPoint y: 135, endPoint x: 331, endPoint y: 144, distance: 9.5
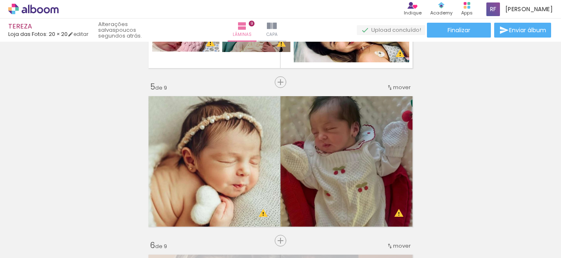
scroll to position [616, 0]
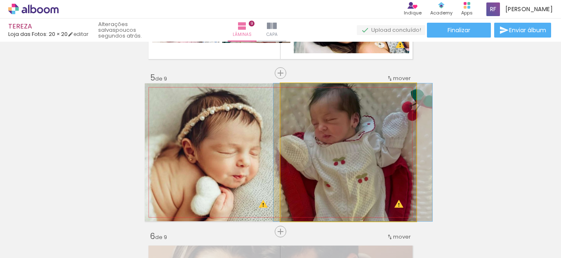
drag, startPoint x: 371, startPoint y: 119, endPoint x: 371, endPoint y: 135, distance: 15.3
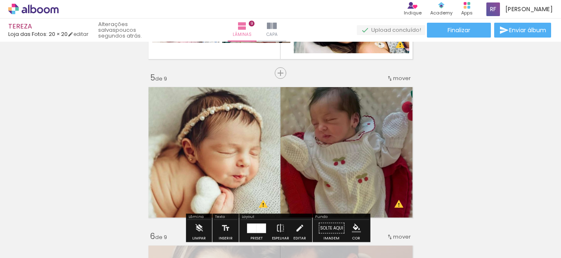
click at [493, 82] on div "Inserir lâmina 1 de 9 Inserir lâmina 2 de 9 Inserir lâmina 3 de 9 Inserir lâmin…" at bounding box center [280, 220] width 561 height 1585
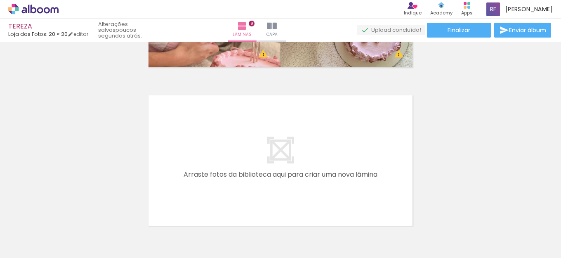
scroll to position [1452, 0]
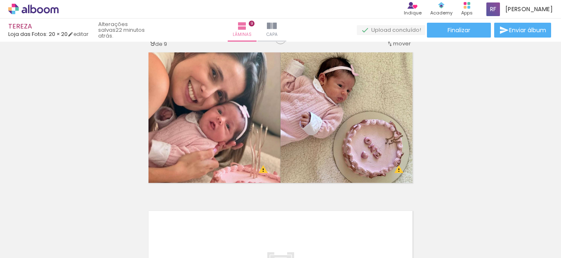
scroll to position [1040, 0]
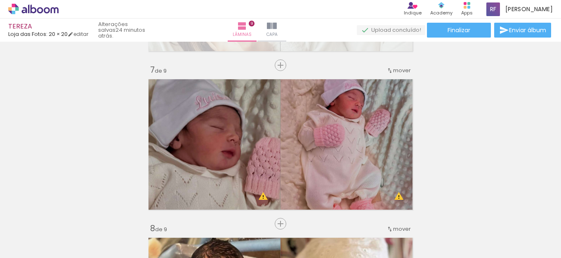
scroll to position [1241, 0]
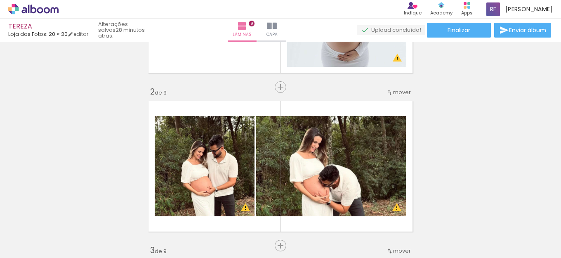
scroll to position [0, 0]
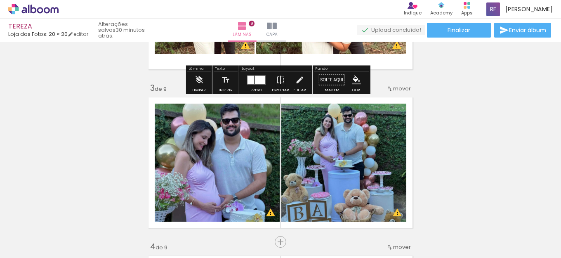
scroll to position [330, 0]
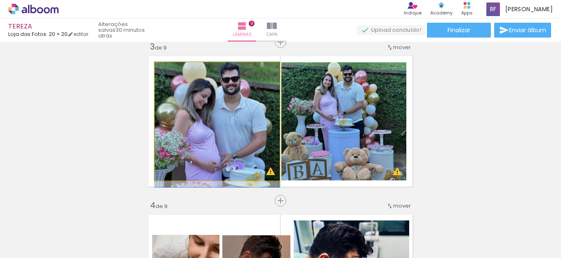
click at [211, 128] on quentale-photo at bounding box center [217, 121] width 125 height 118
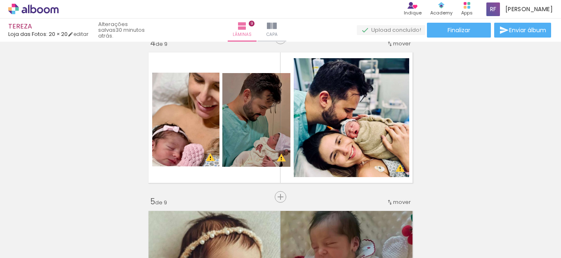
scroll to position [495, 0]
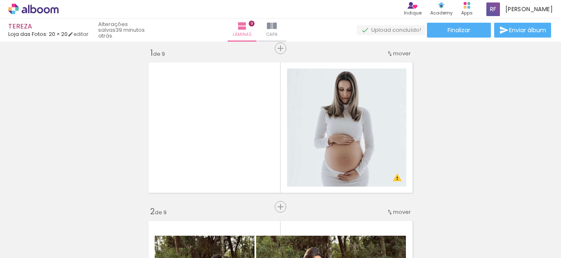
scroll to position [0, 0]
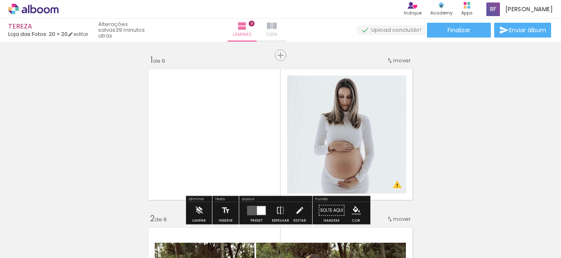
click at [277, 26] on iron-icon at bounding box center [272, 26] width 10 height 10
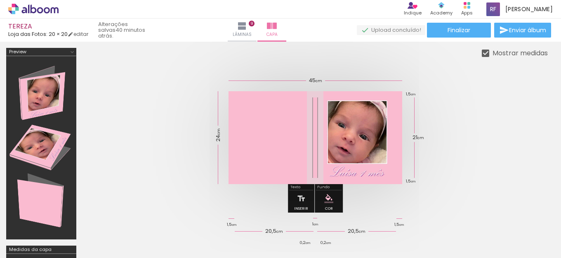
click at [480, 106] on quentale-cover at bounding box center [316, 137] width 400 height 93
click at [159, 122] on quentale-cover at bounding box center [316, 137] width 400 height 93
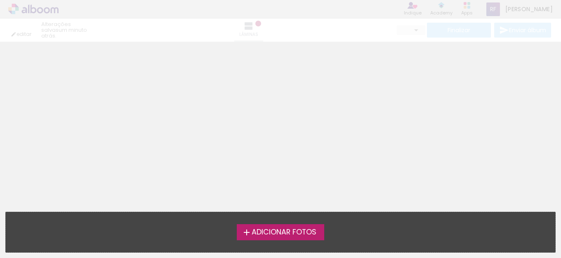
type input "0"
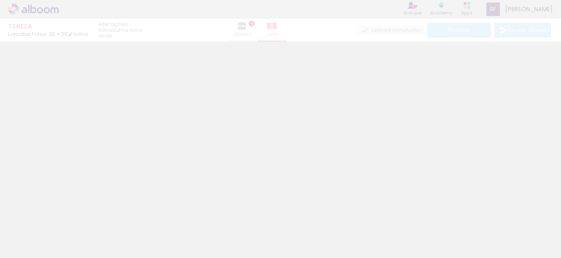
click at [225, 143] on neon-animated-pages "Inserir lâmina 1 de 9 Inserir lâmina 2 de 9 Confirmar Cancelar" at bounding box center [280, 150] width 561 height 216
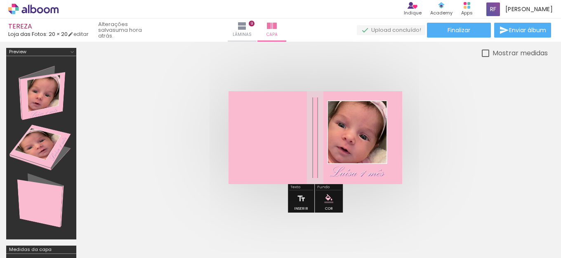
click at [471, 106] on quentale-cover at bounding box center [316, 137] width 400 height 93
click at [471, 50] on div at bounding box center [485, 53] width 7 height 7
type paper-checkbox "on"
click at [471, 122] on div at bounding box center [316, 137] width 466 height 159
click at [252, 35] on span "Lâminas" at bounding box center [242, 34] width 19 height 7
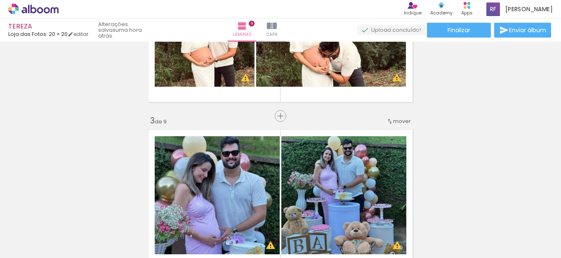
scroll to position [289, 0]
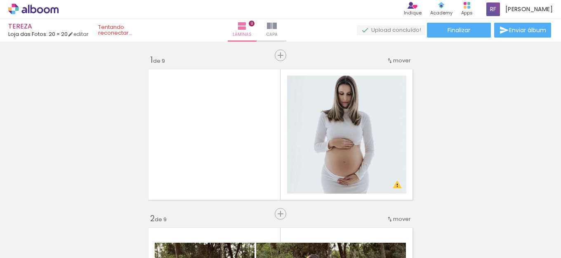
drag, startPoint x: 514, startPoint y: 129, endPoint x: 561, endPoint y: 87, distance: 62.9
